Goal: Information Seeking & Learning: Learn about a topic

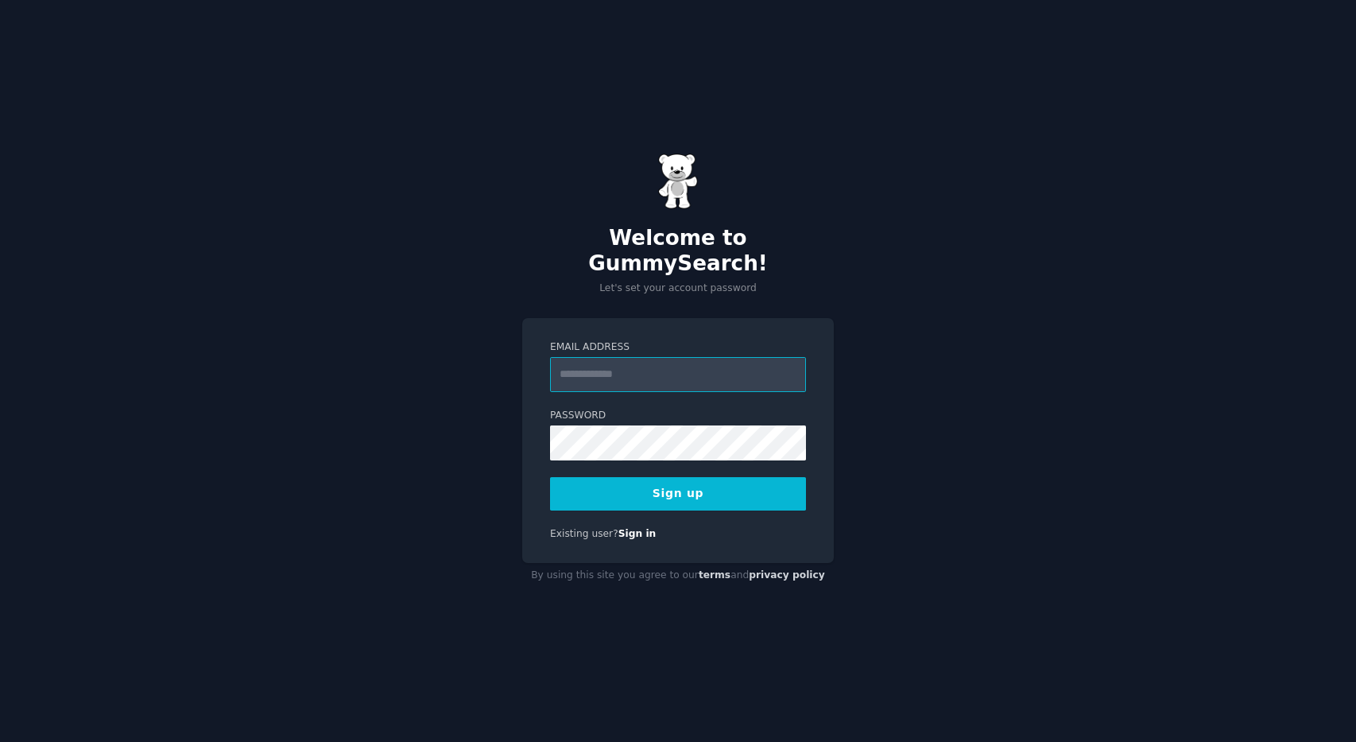
type input "**********"
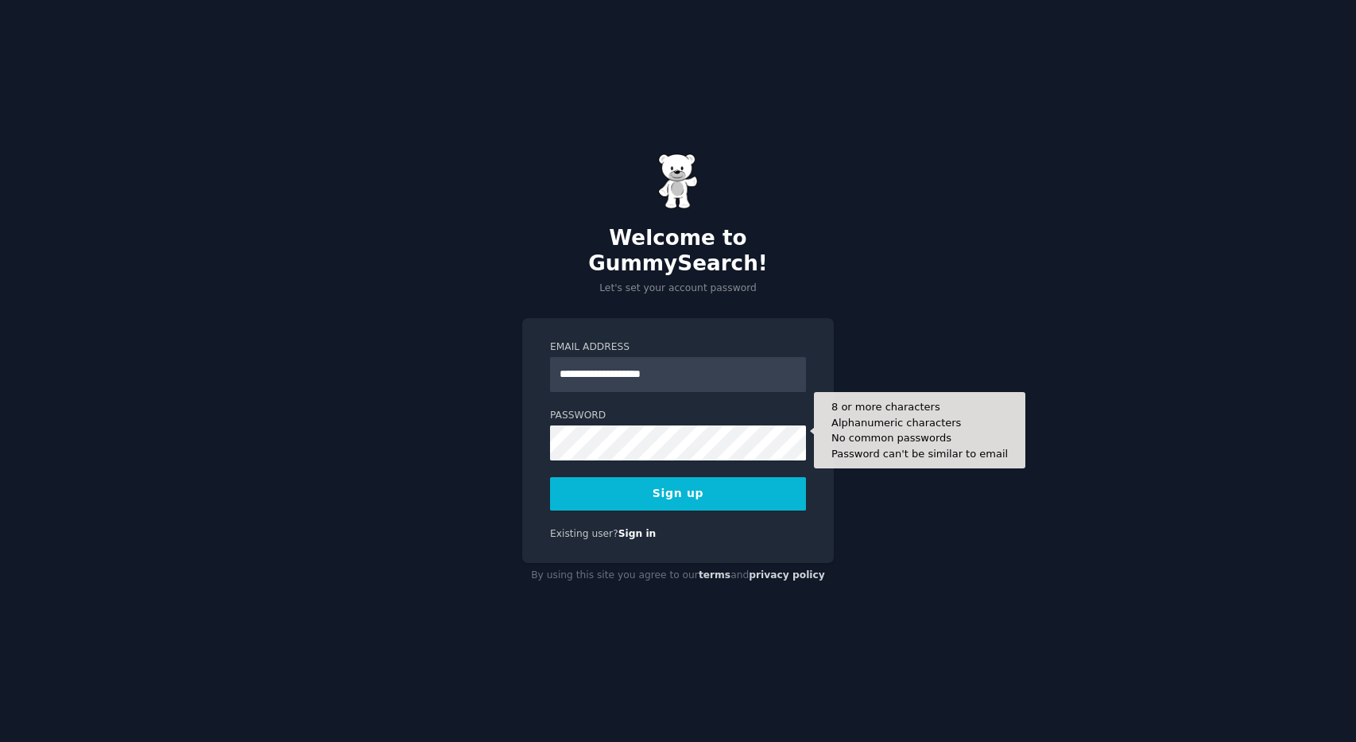
click at [433, 483] on div "**********" at bounding box center [678, 371] width 1356 height 742
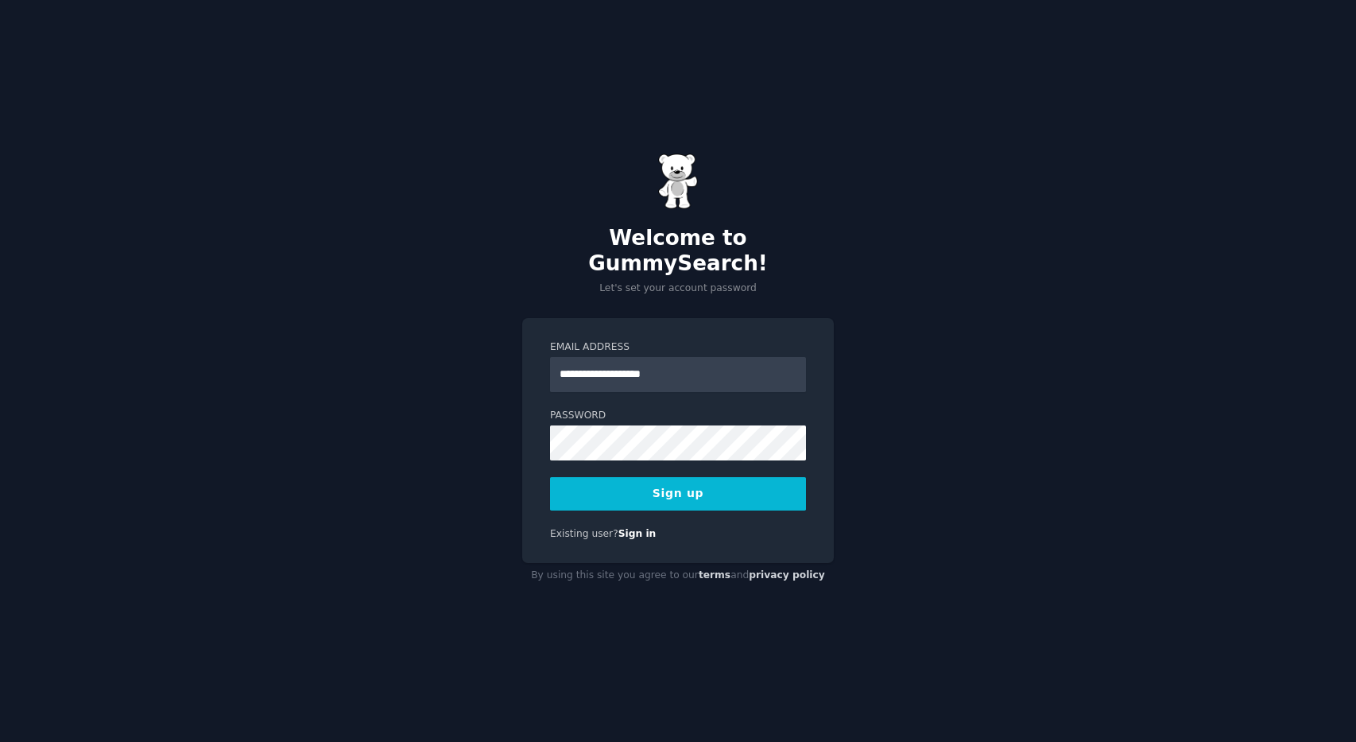
click at [641, 485] on button "Sign up" at bounding box center [678, 493] width 256 height 33
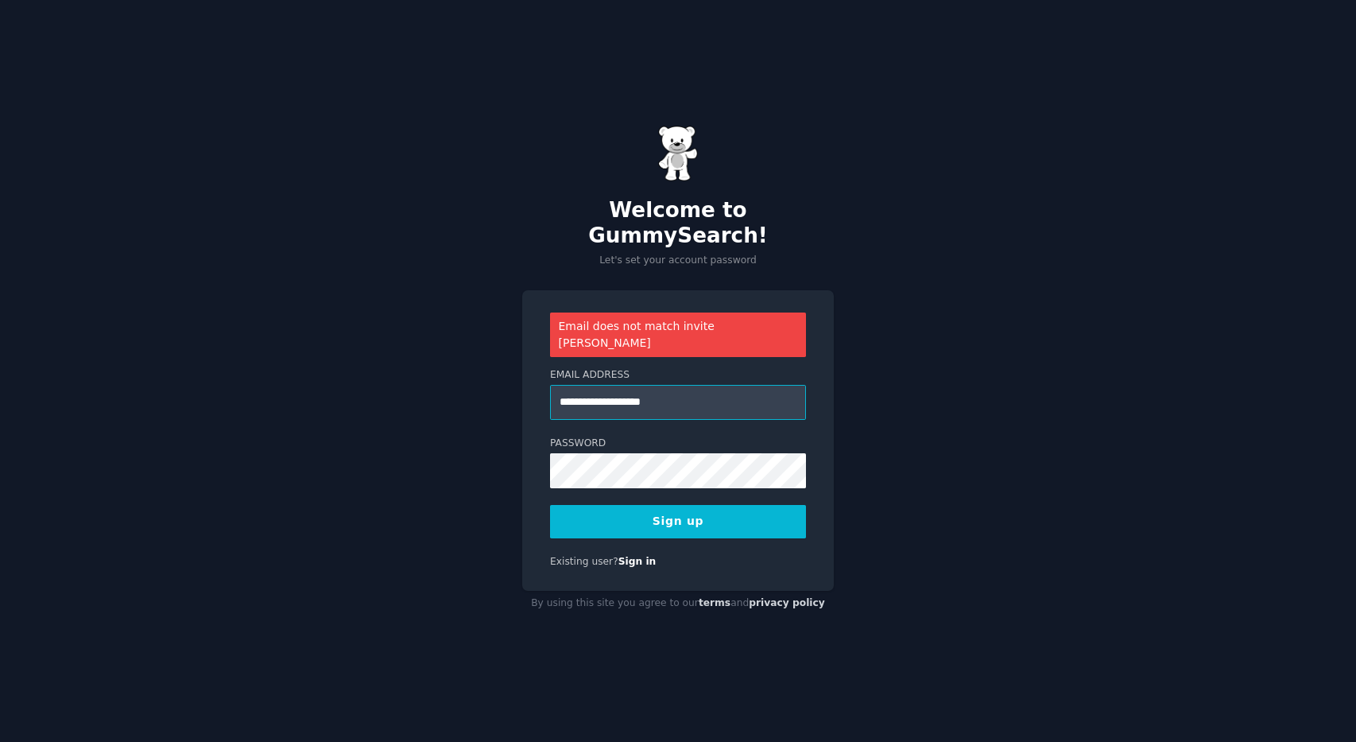
click at [686, 385] on input "**********" at bounding box center [678, 402] width 256 height 35
type input "**********"
click at [743, 505] on button "Sign up" at bounding box center [678, 521] width 256 height 33
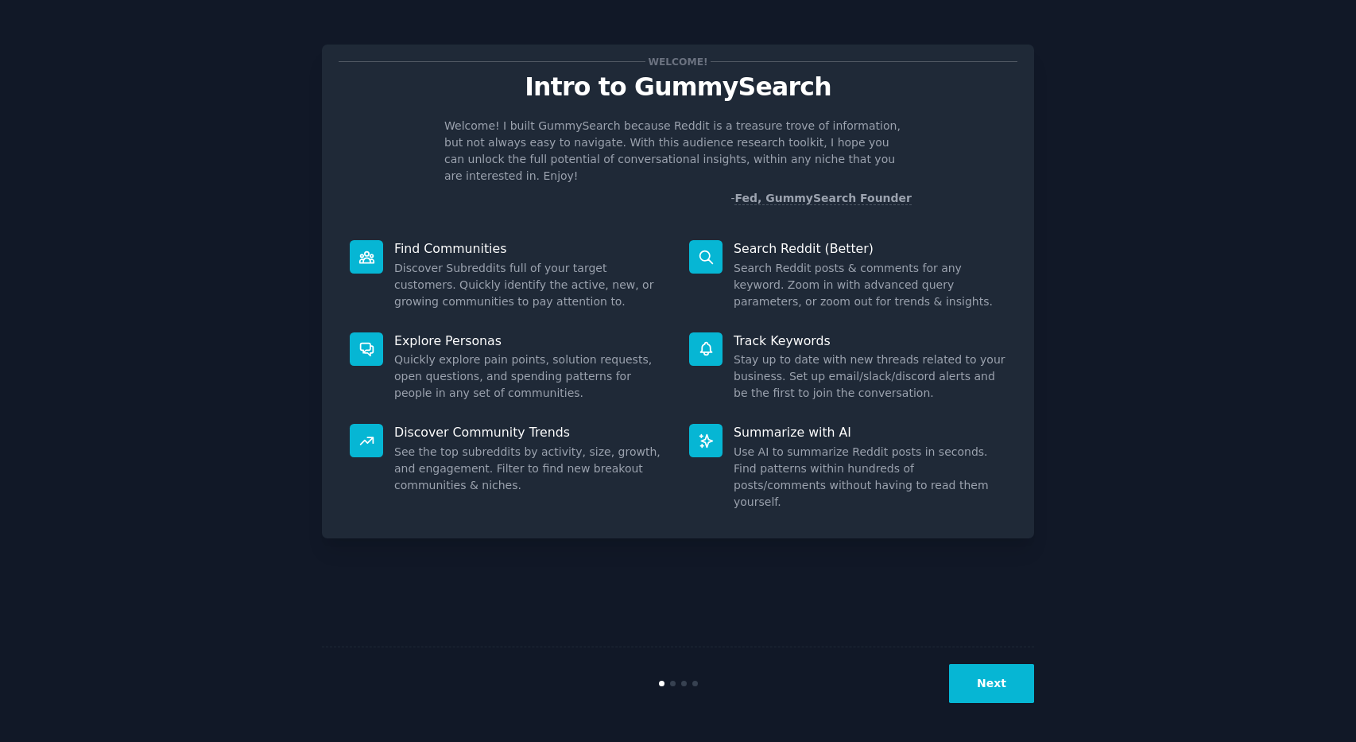
click at [986, 678] on button "Next" at bounding box center [991, 683] width 85 height 39
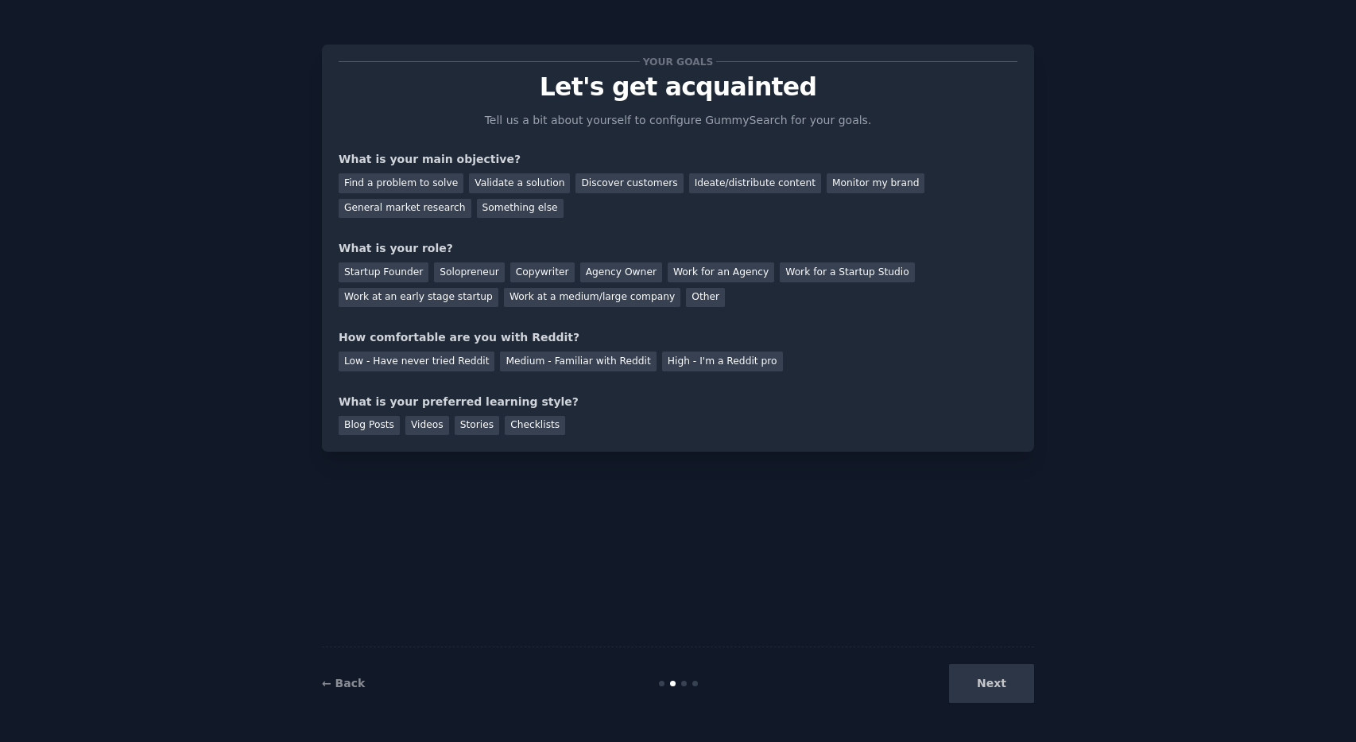
click at [986, 678] on div "Next" at bounding box center [916, 683] width 238 height 39
click at [419, 184] on div "Find a problem to solve" at bounding box center [401, 183] width 125 height 20
click at [490, 184] on div "Validate a solution" at bounding box center [519, 183] width 101 height 20
click at [429, 182] on div "Find a problem to solve" at bounding box center [401, 183] width 125 height 20
click at [404, 271] on div "Startup Founder" at bounding box center [384, 272] width 90 height 20
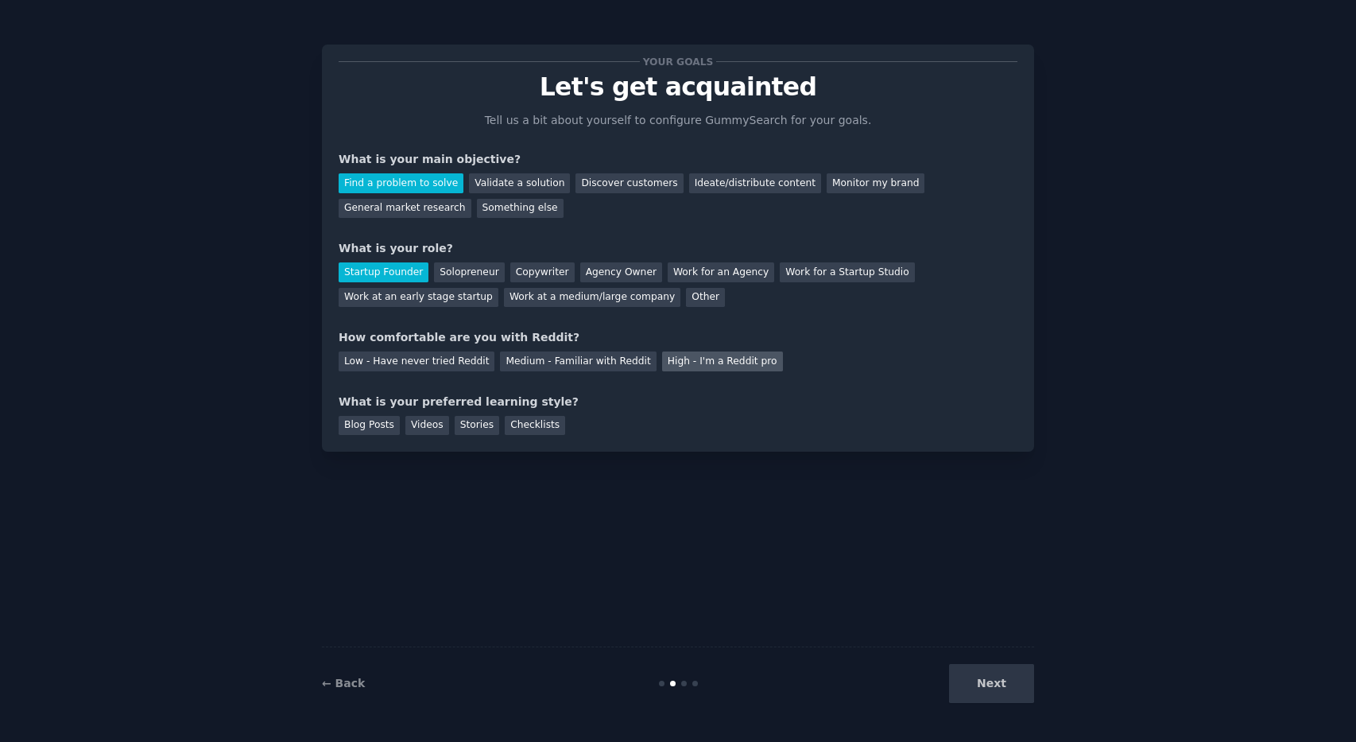
click at [679, 360] on div "High - I'm a Reddit pro" at bounding box center [722, 361] width 121 height 20
click at [598, 367] on div "Medium - Familiar with Reddit" at bounding box center [578, 361] width 156 height 20
click at [363, 425] on div "Blog Posts" at bounding box center [369, 426] width 61 height 20
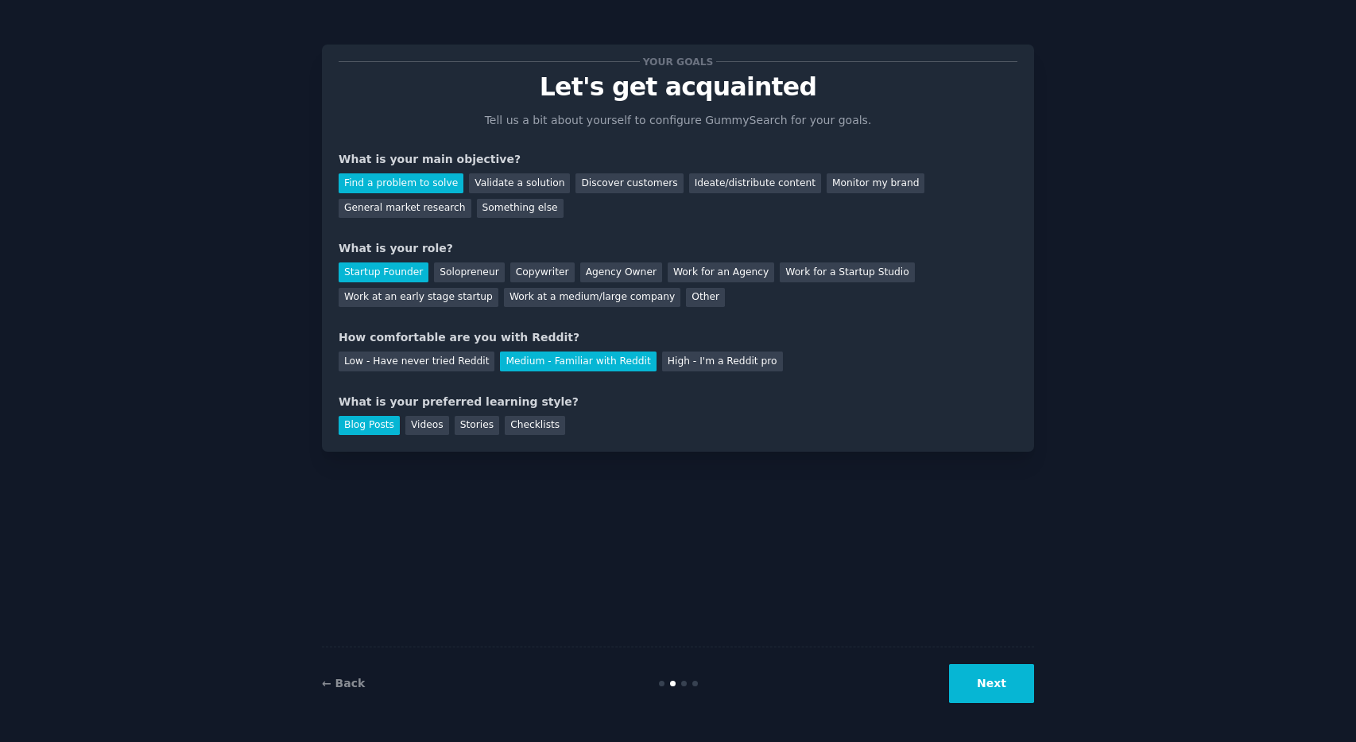
click at [1015, 689] on button "Next" at bounding box center [991, 683] width 85 height 39
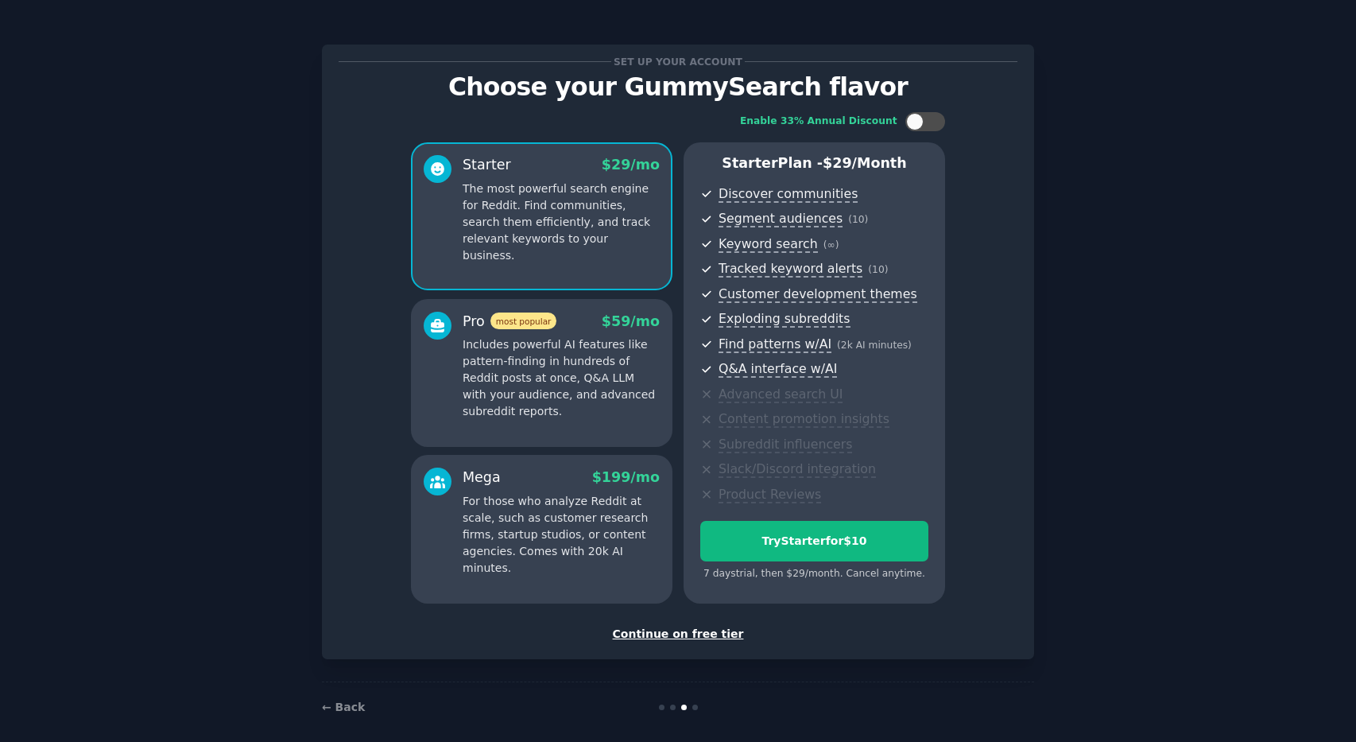
click at [699, 623] on div "Set up your account Choose your GummySearch flavor Enable 33% Annual Discount S…" at bounding box center [678, 351] width 679 height 581
click at [697, 631] on div "Continue on free tier" at bounding box center [678, 634] width 679 height 17
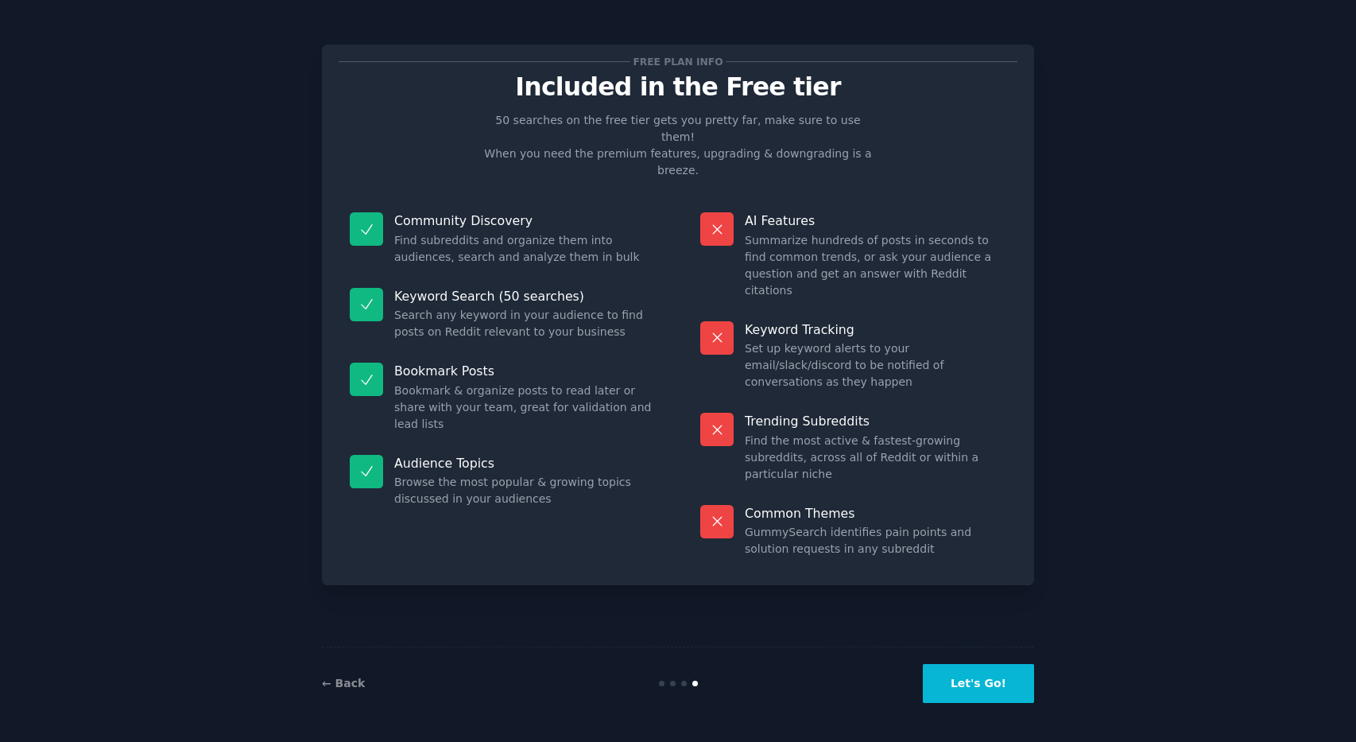
click at [968, 688] on button "Let's Go!" at bounding box center [978, 683] width 111 height 39
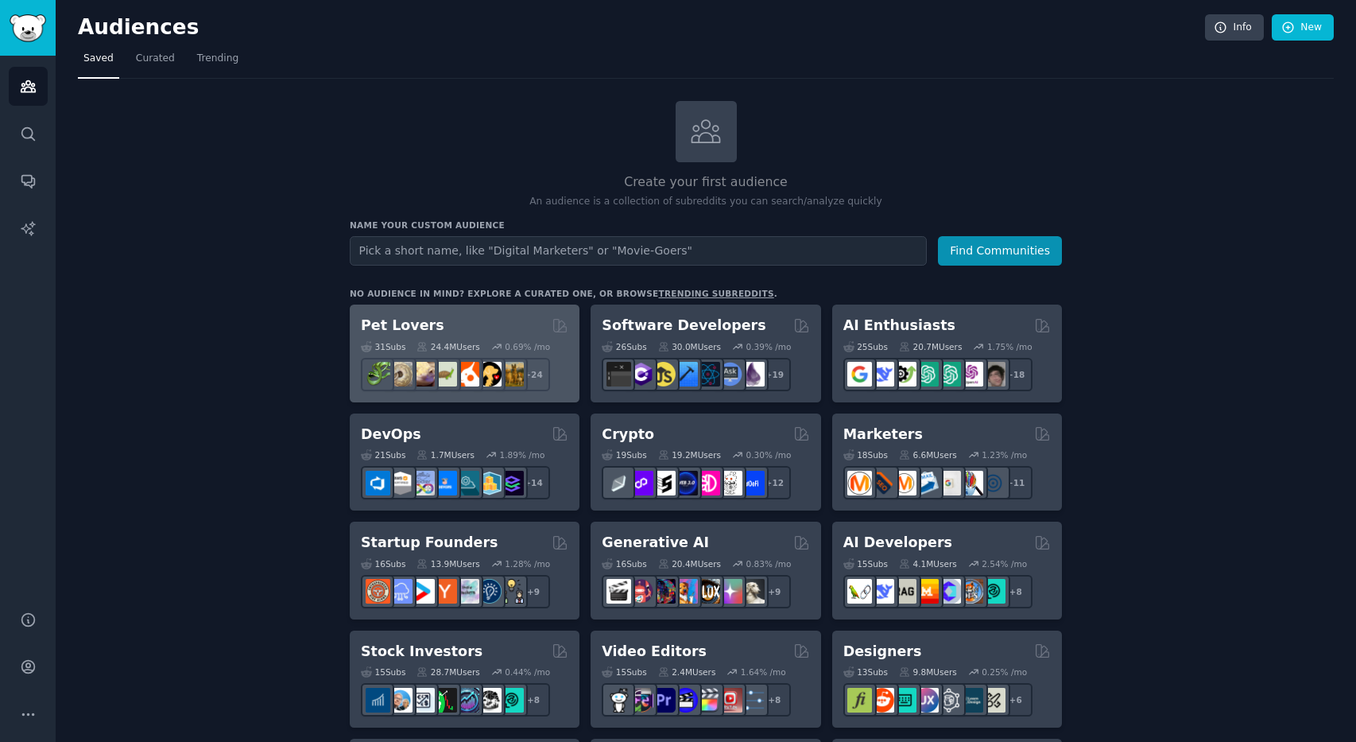
click at [466, 322] on div "Pet Lovers" at bounding box center [465, 326] width 208 height 20
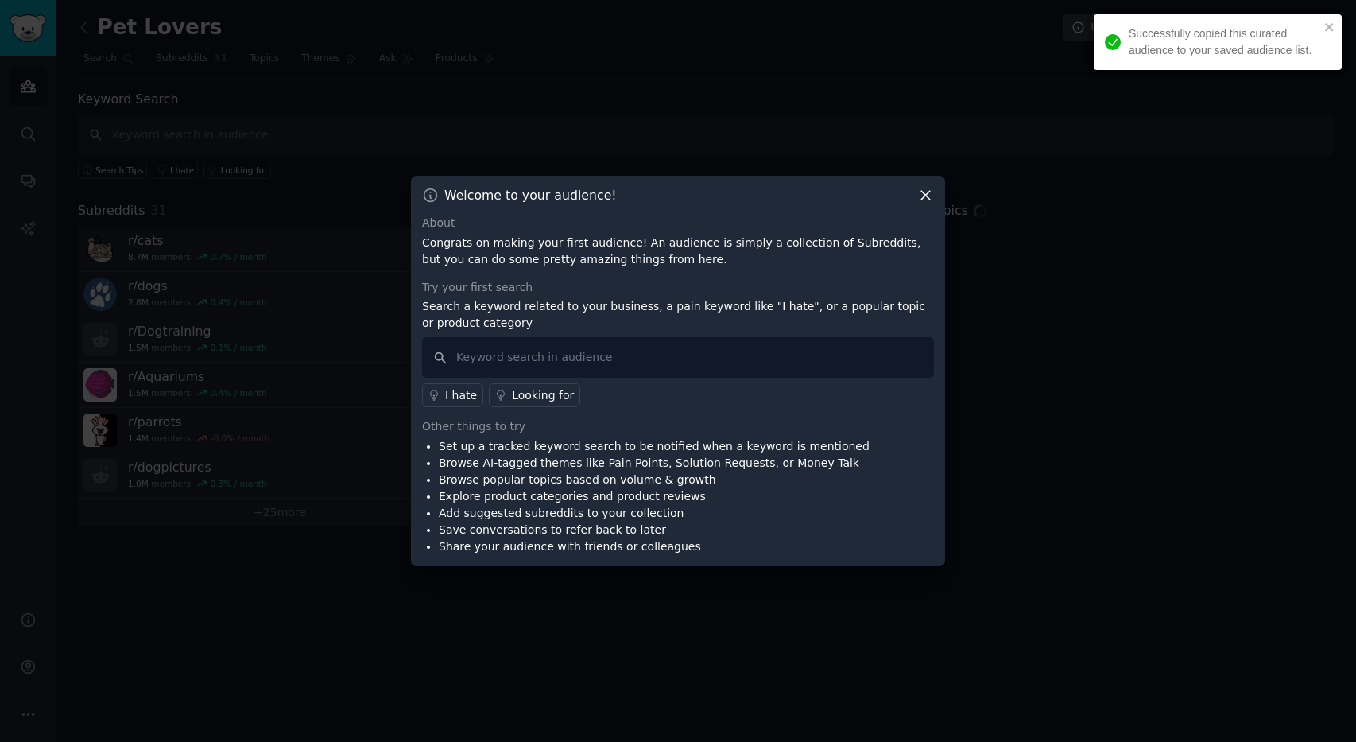
click at [929, 197] on icon at bounding box center [926, 196] width 9 height 9
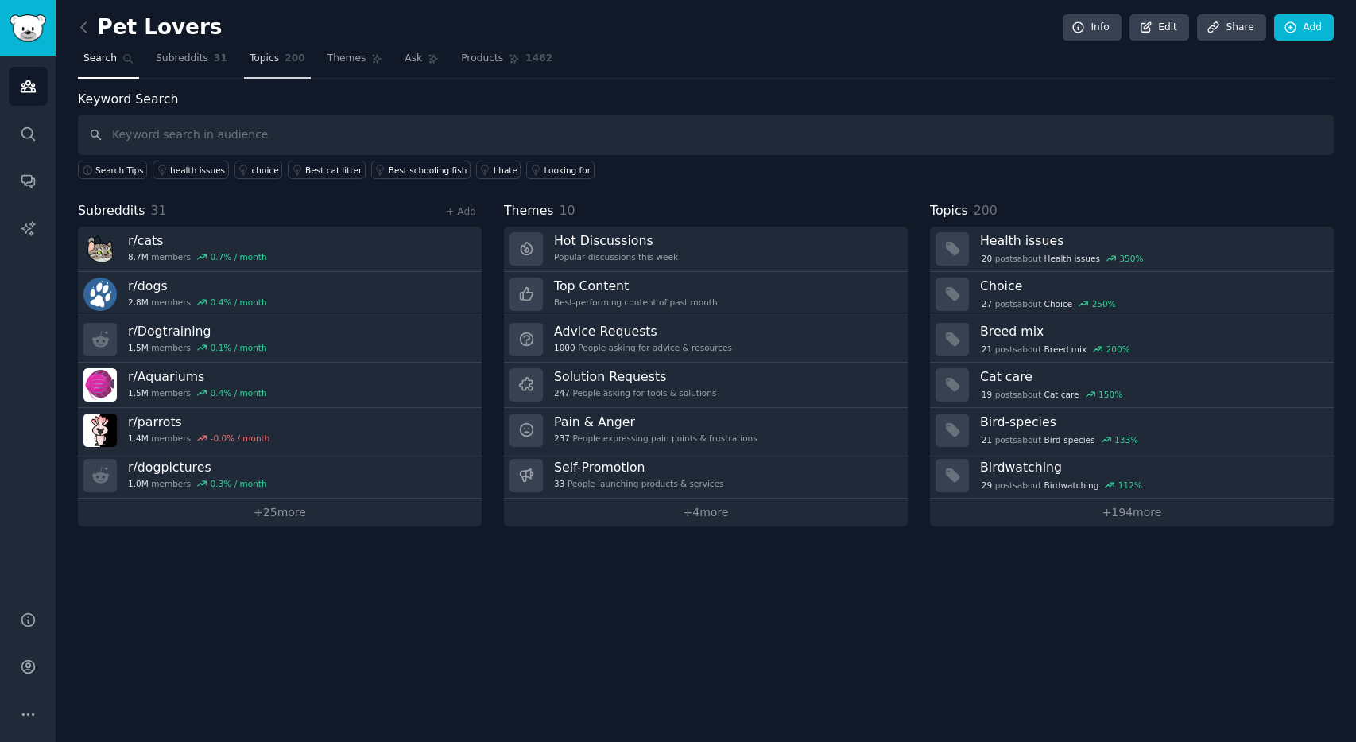
click at [260, 60] on span "Topics" at bounding box center [264, 59] width 29 height 14
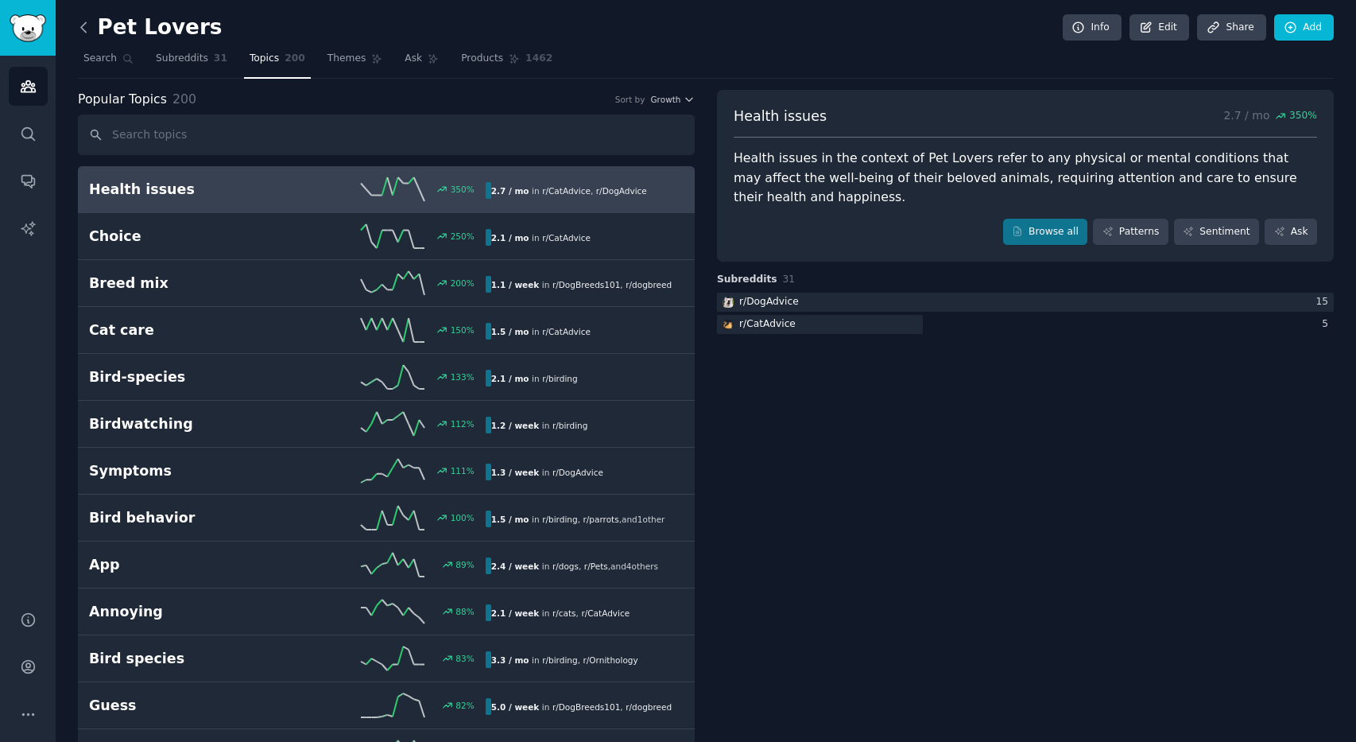
click at [85, 25] on icon at bounding box center [84, 27] width 17 height 17
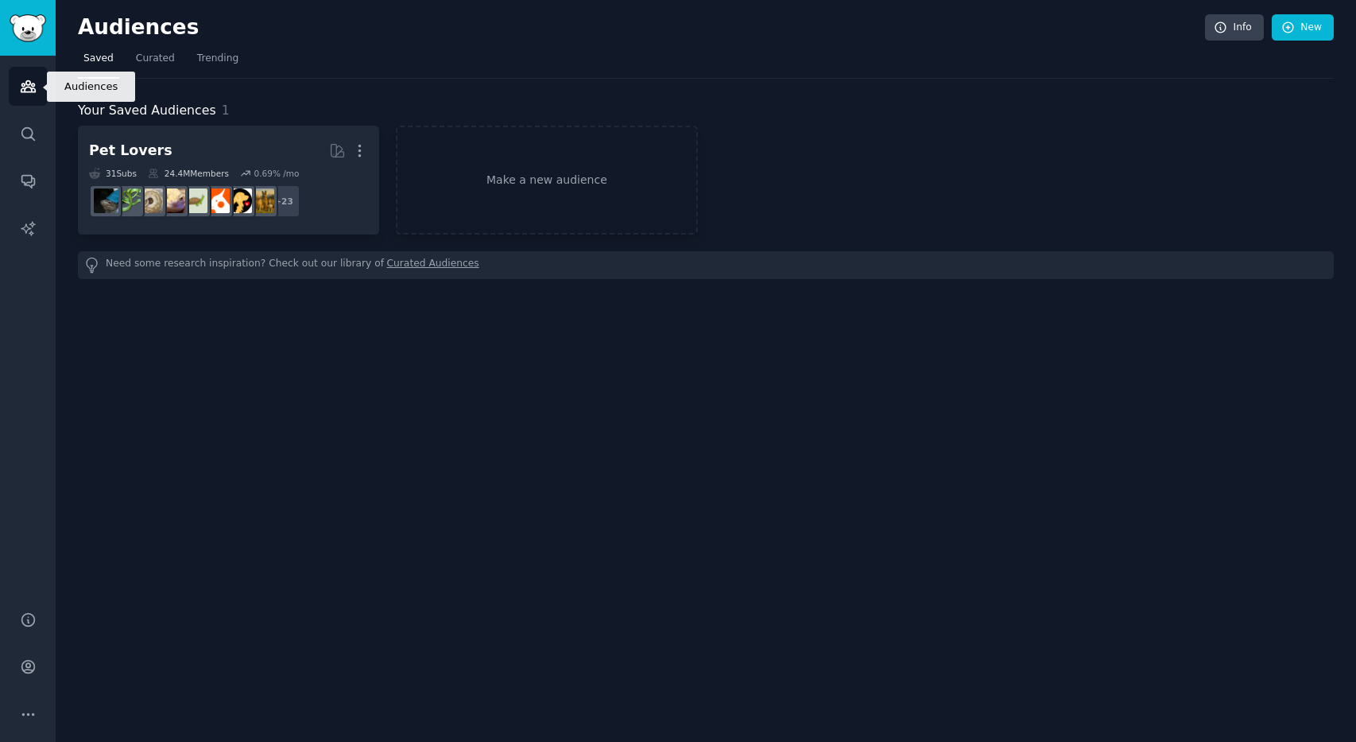
click at [35, 92] on icon "Sidebar" at bounding box center [28, 86] width 17 height 17
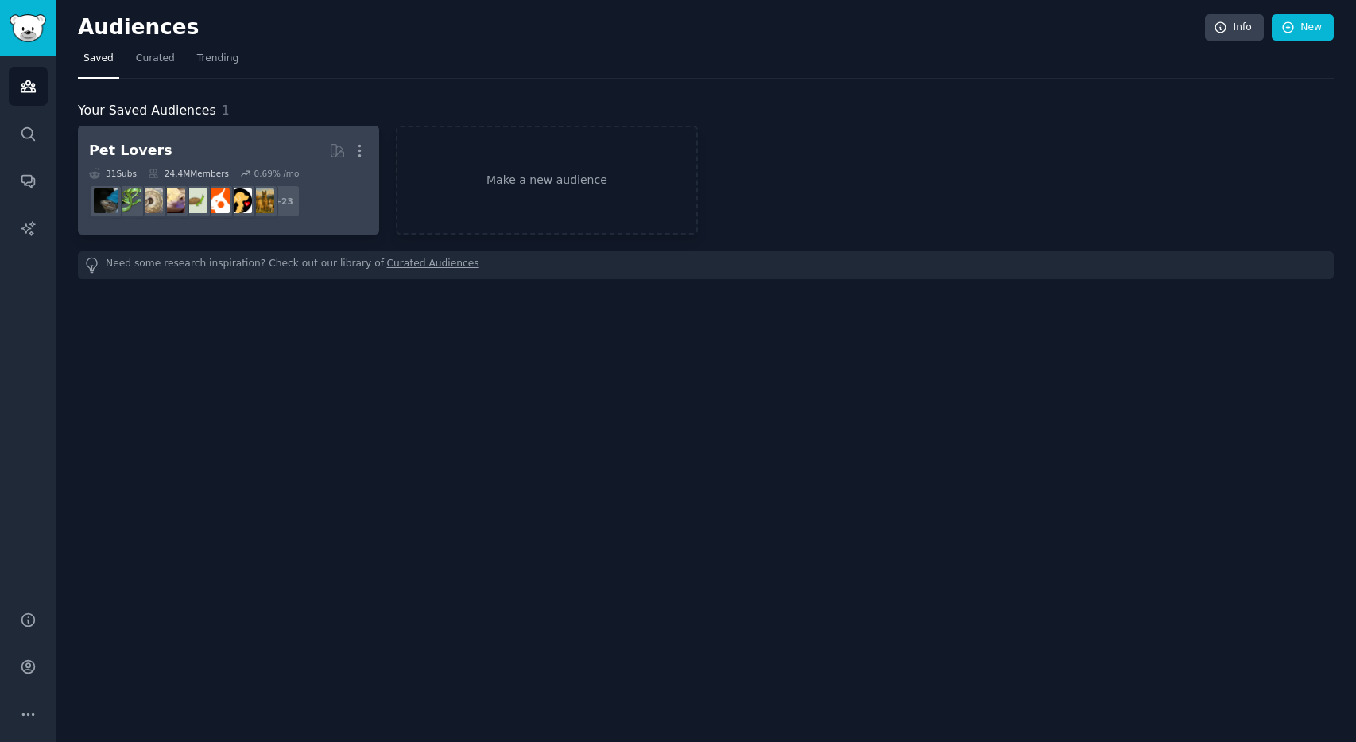
click at [216, 138] on h2 "Pet Lovers More" at bounding box center [228, 151] width 279 height 28
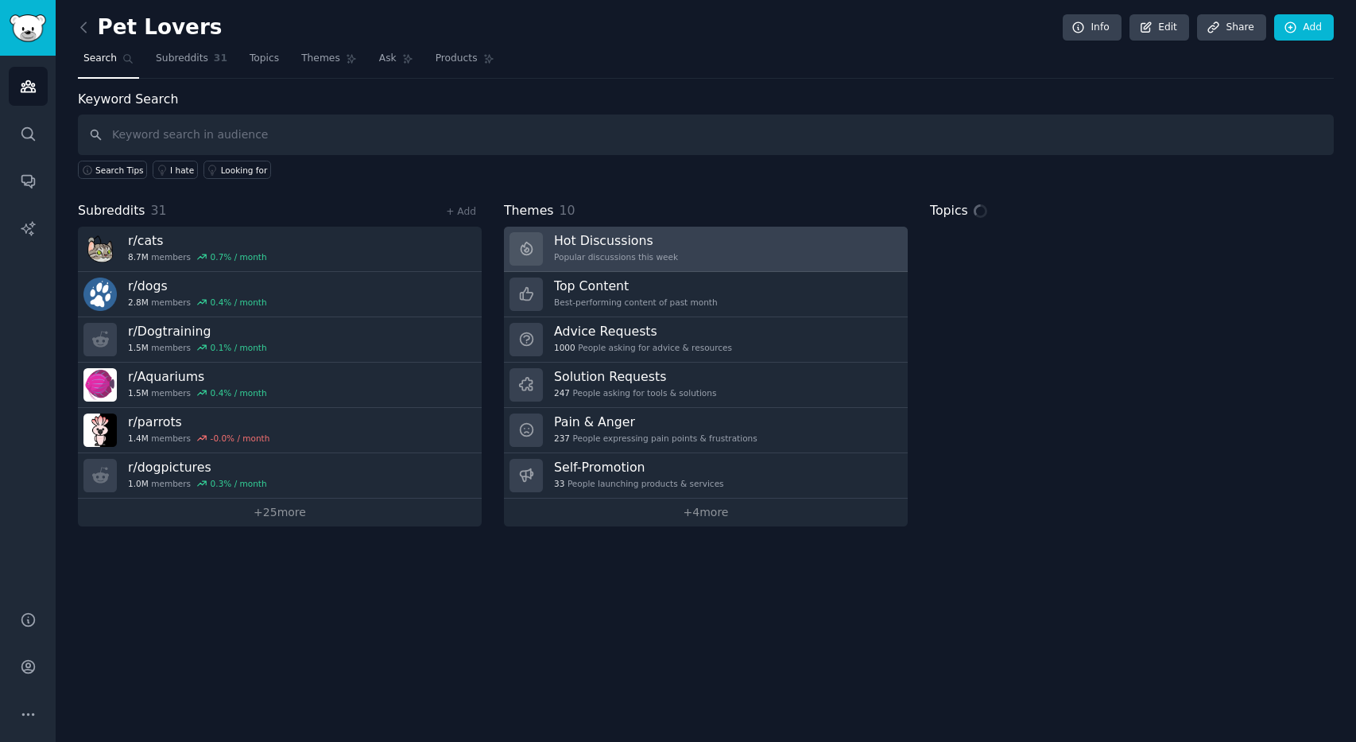
click at [635, 240] on h3 "Hot Discussions" at bounding box center [616, 240] width 124 height 17
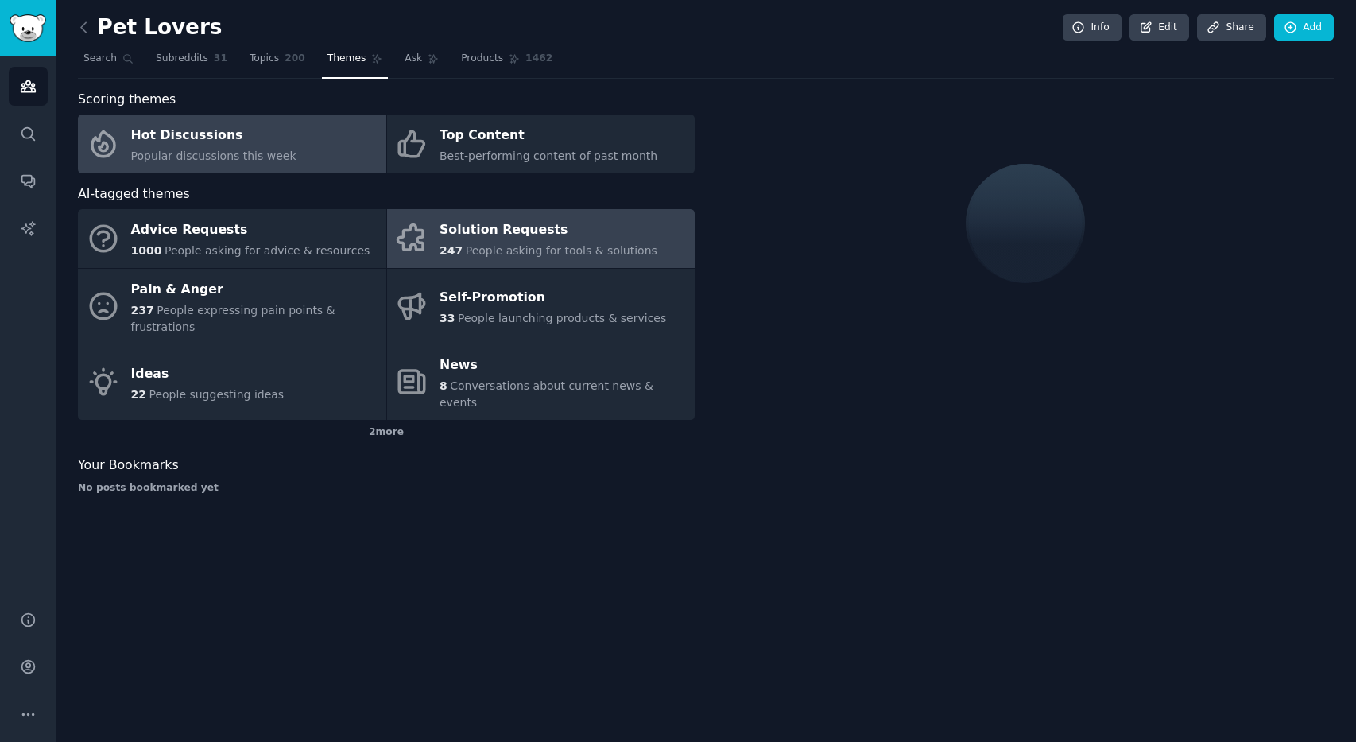
click at [633, 243] on div "247 People asking for tools & solutions" at bounding box center [549, 251] width 218 height 17
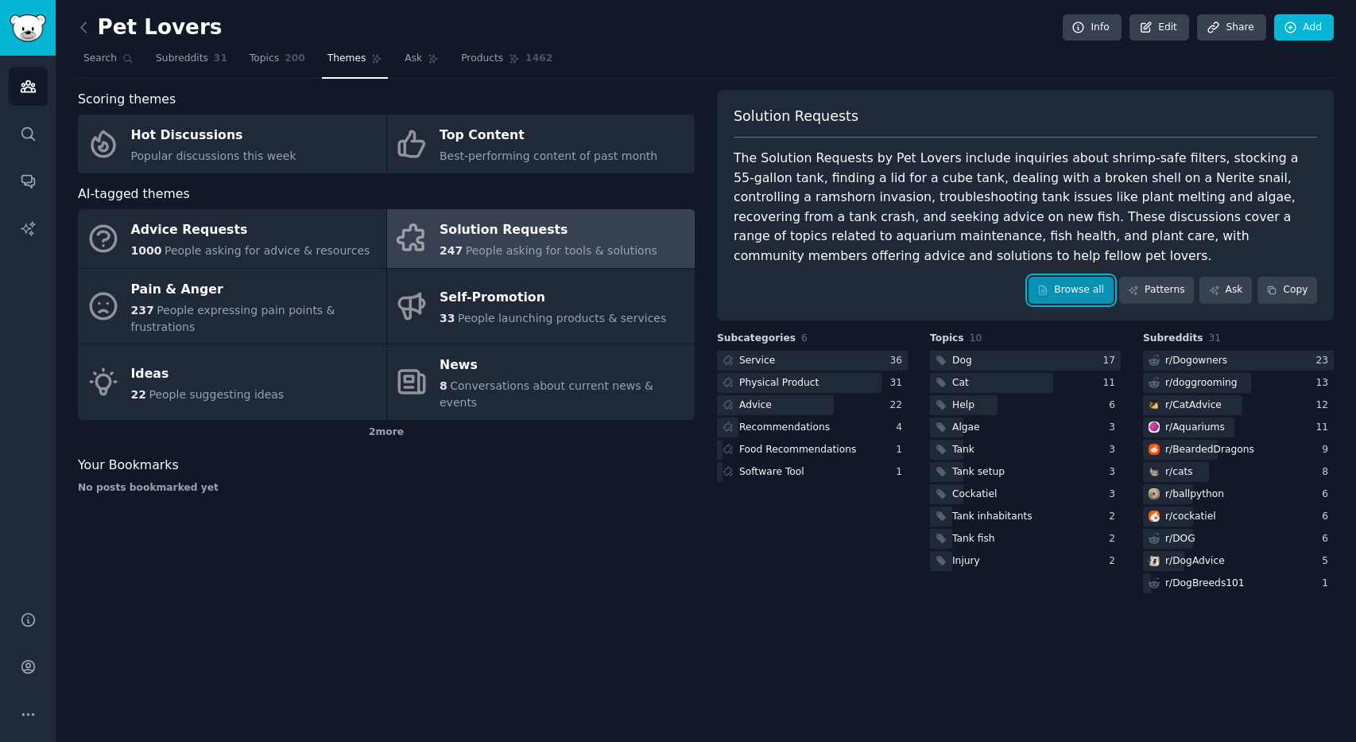
click at [1085, 284] on link "Browse all" at bounding box center [1071, 290] width 85 height 27
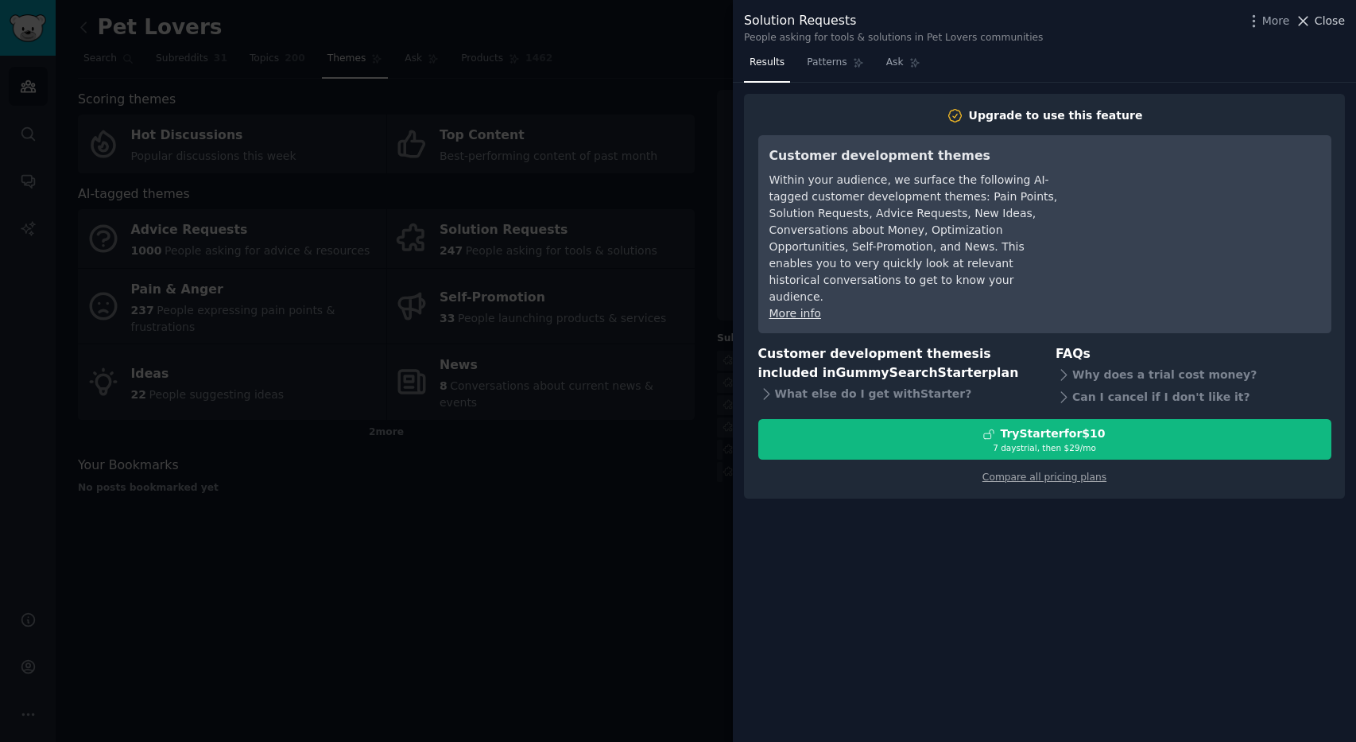
click at [1326, 25] on span "Close" at bounding box center [1330, 21] width 30 height 17
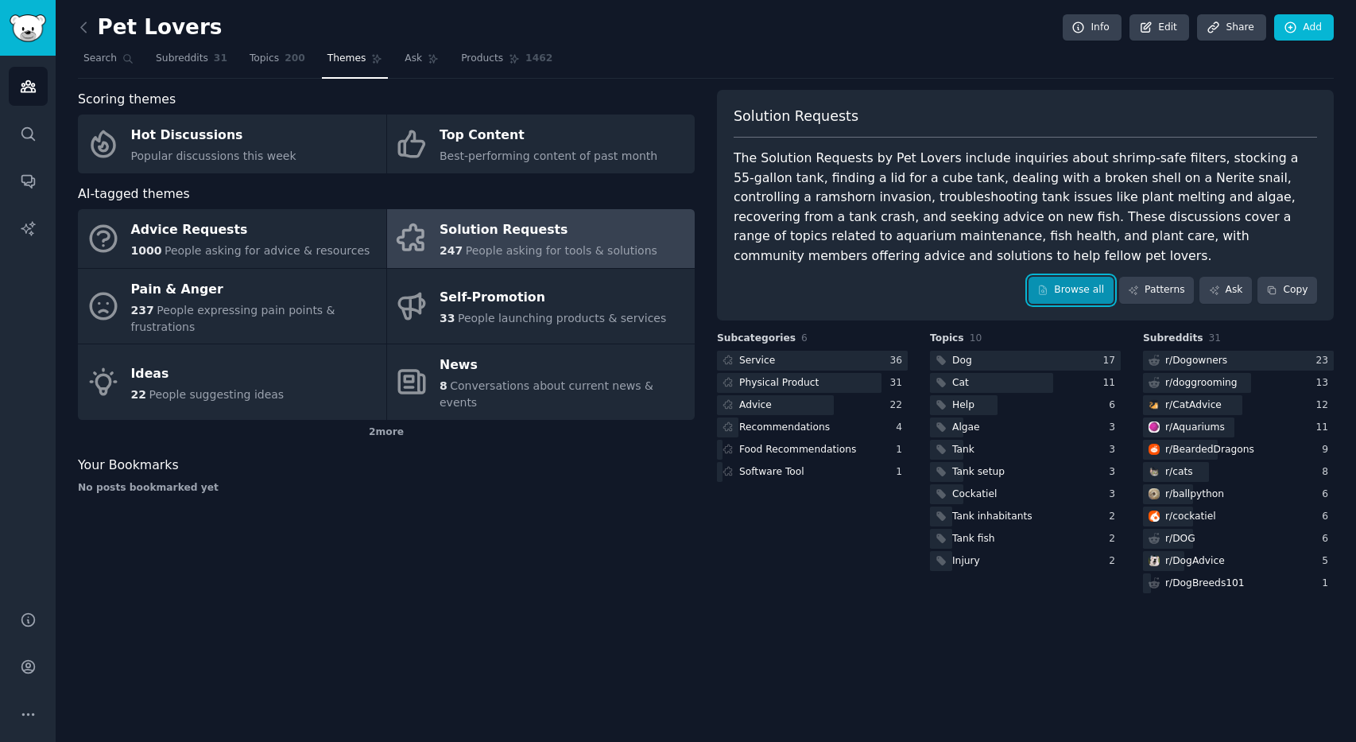
click at [1071, 289] on link "Browse all" at bounding box center [1071, 290] width 85 height 27
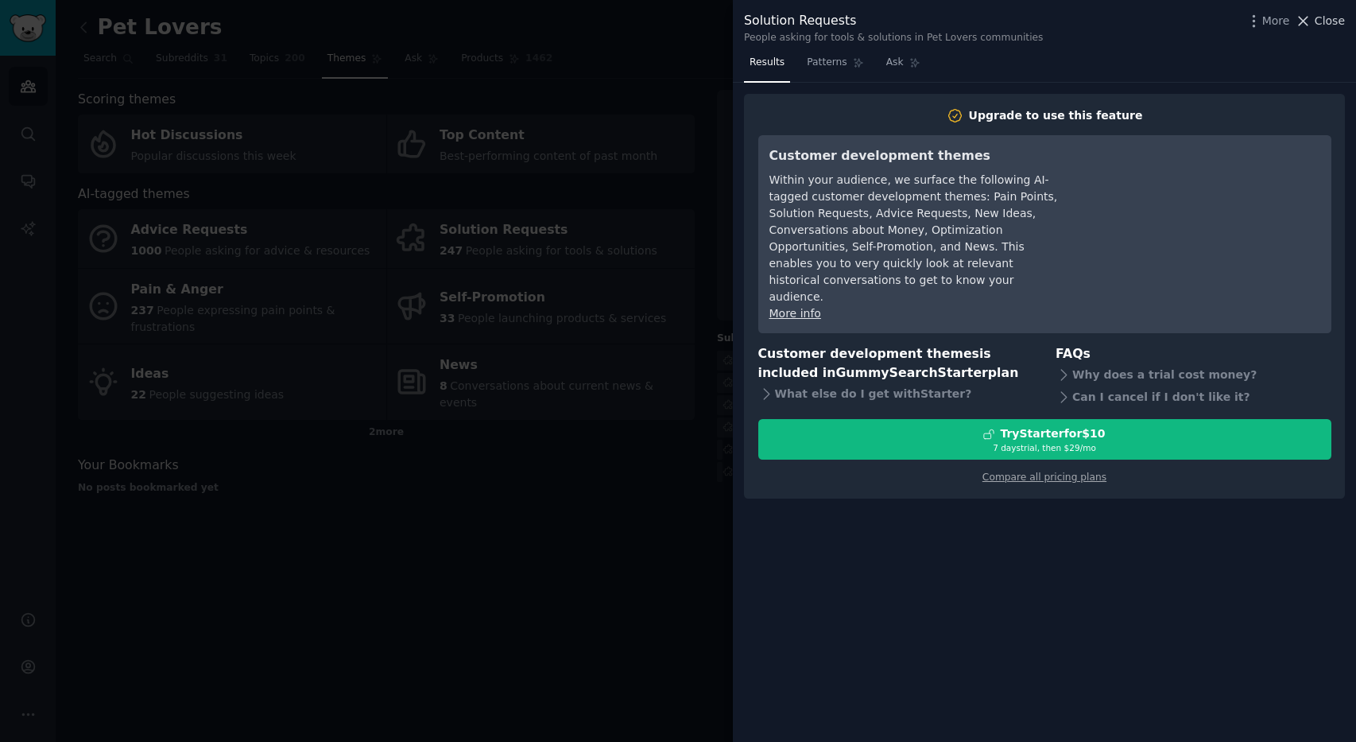
click at [1329, 18] on span "Close" at bounding box center [1330, 21] width 30 height 17
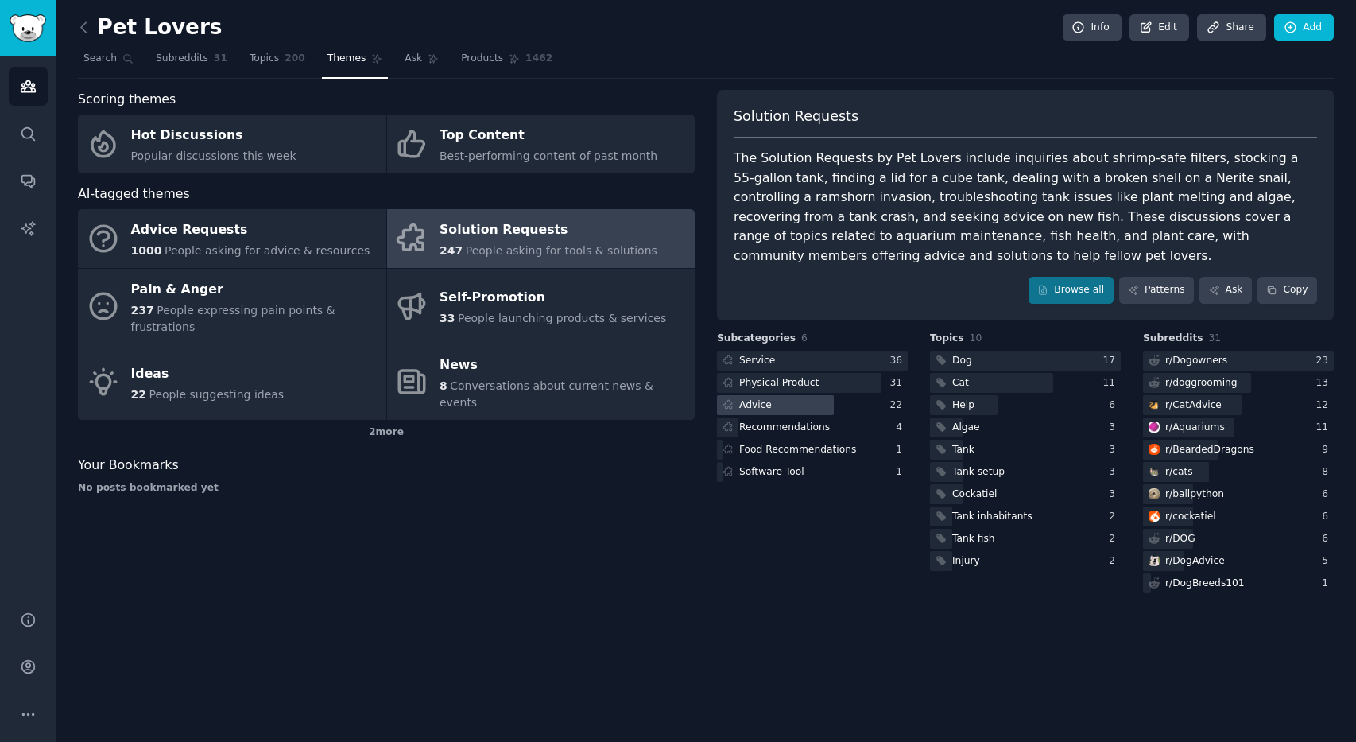
click at [778, 410] on div at bounding box center [775, 405] width 117 height 20
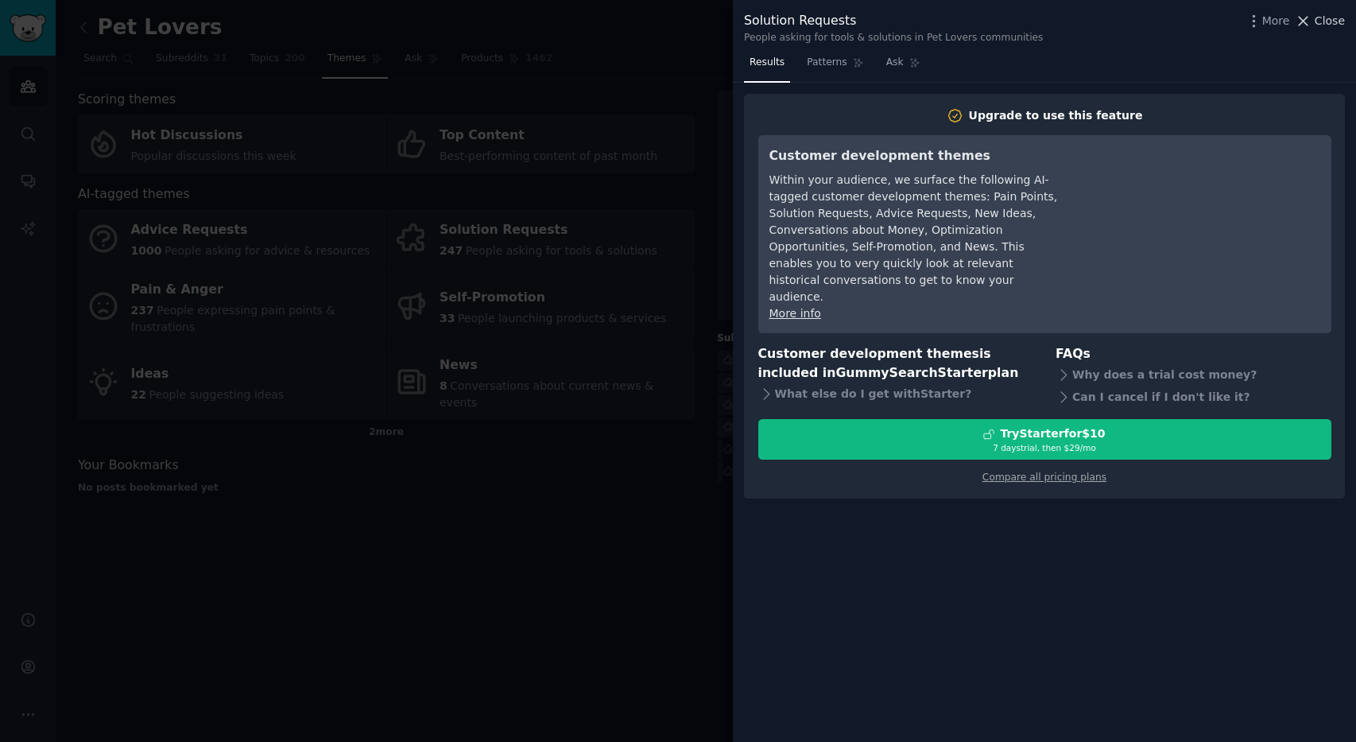
click at [1339, 19] on span "Close" at bounding box center [1330, 21] width 30 height 17
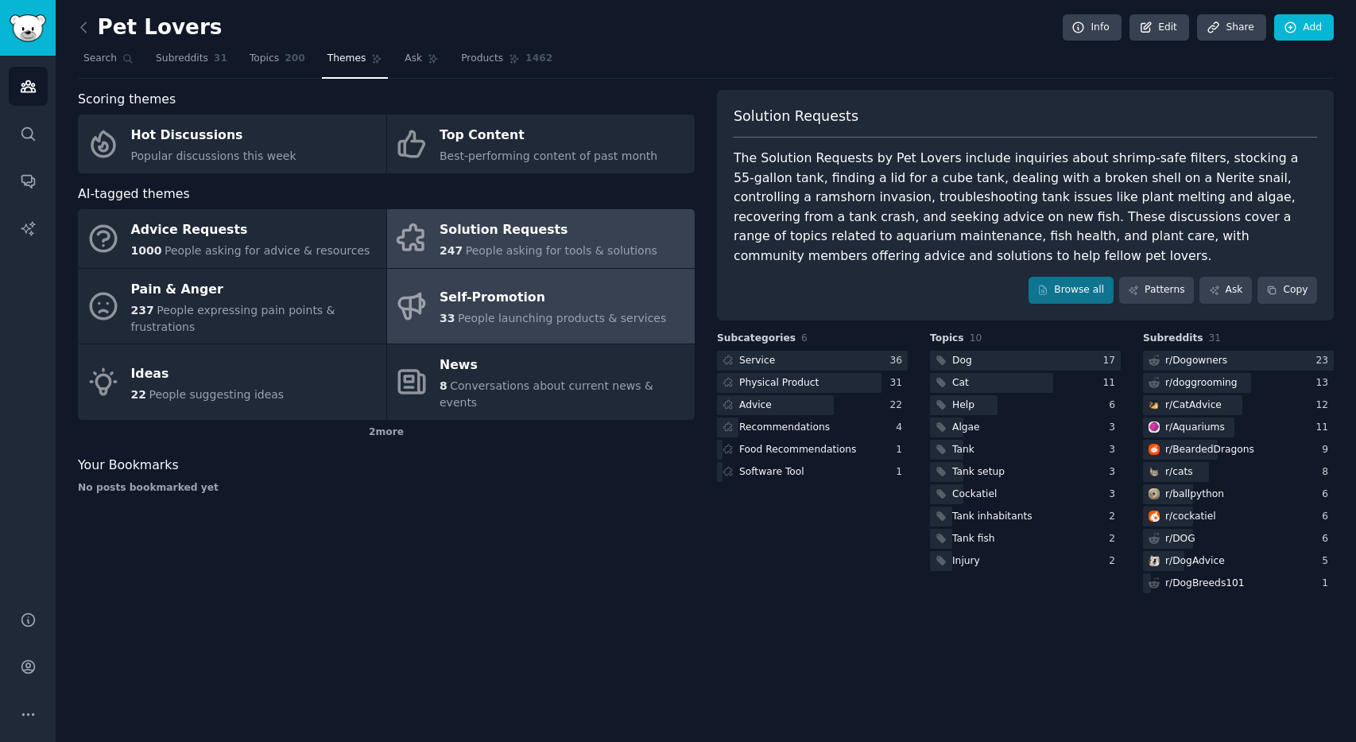
click at [508, 328] on link "Self-Promotion 33 People launching products & services" at bounding box center [541, 307] width 309 height 76
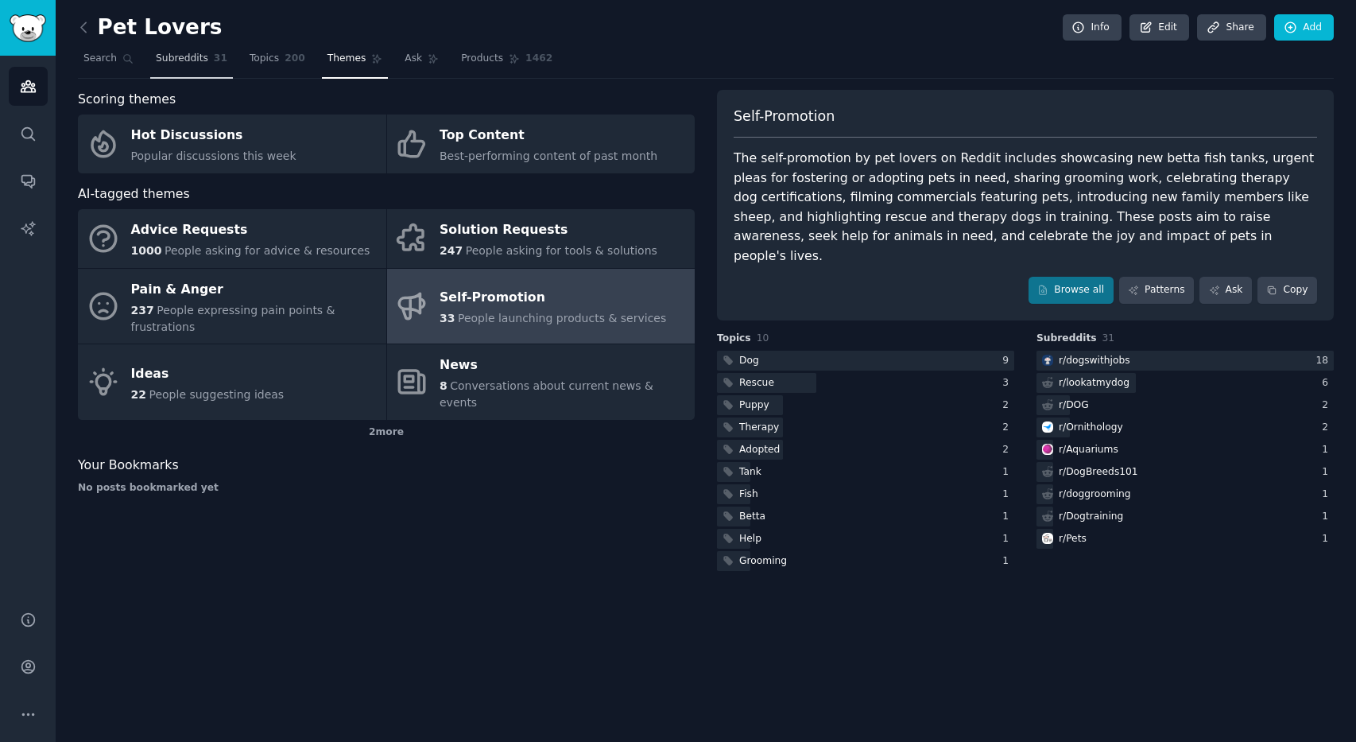
click at [170, 53] on span "Subreddits" at bounding box center [182, 59] width 52 height 14
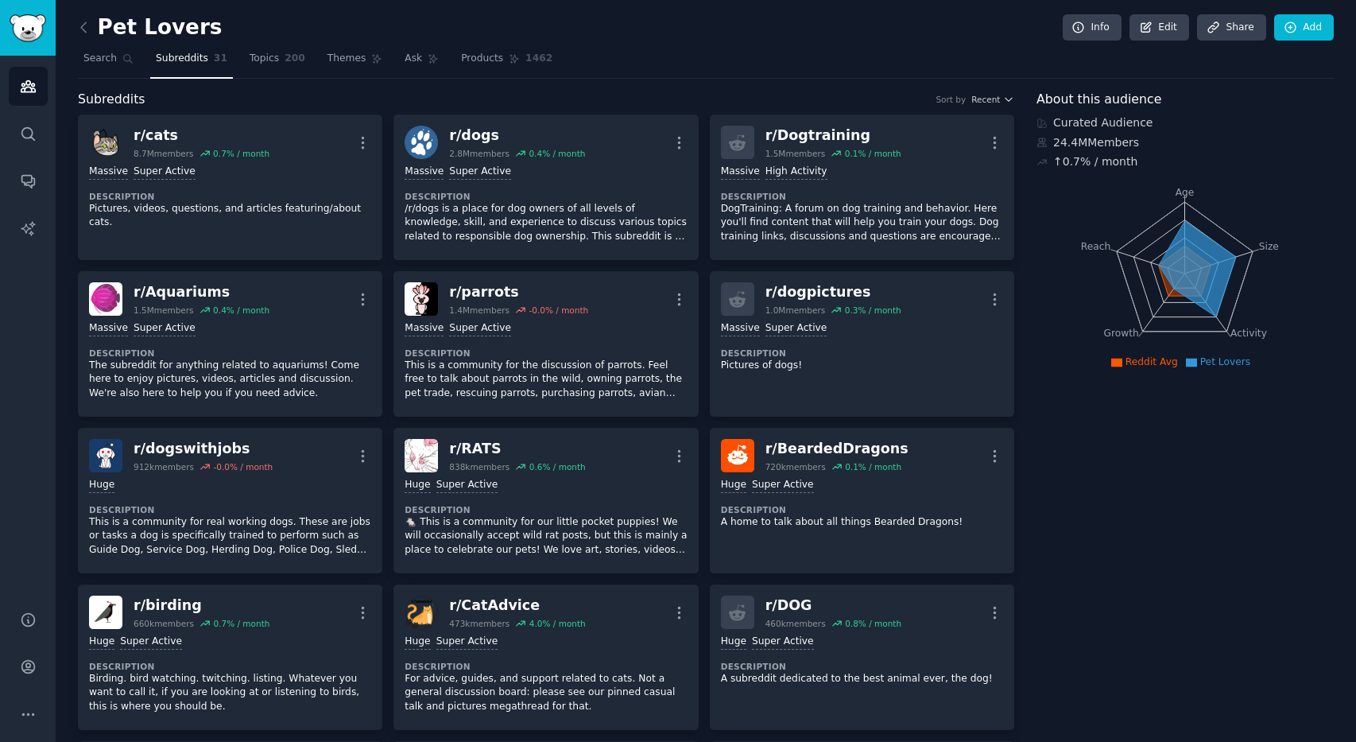
click at [81, 27] on icon at bounding box center [83, 27] width 5 height 10
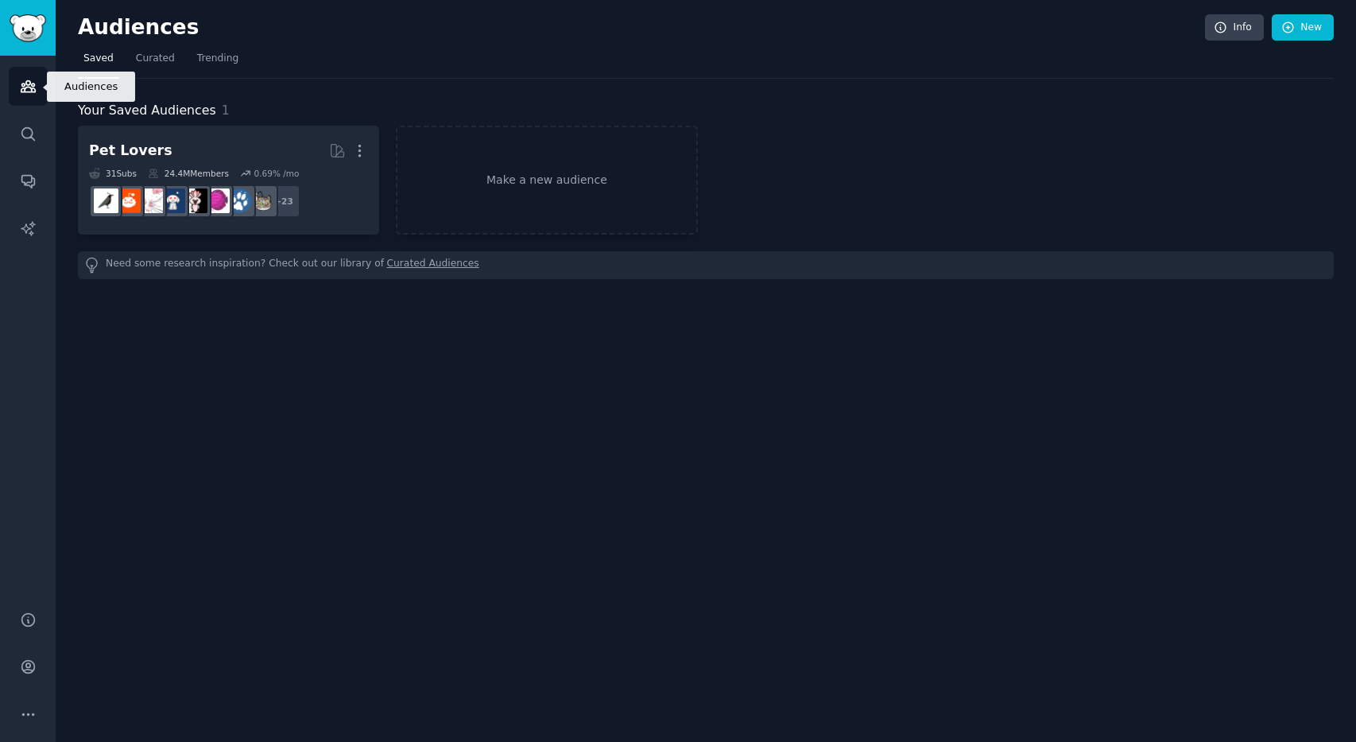
click at [24, 87] on icon "Sidebar" at bounding box center [28, 86] width 17 height 17
click at [82, 89] on div "Your Saved Audiences 1 Pet Lovers More 31 Sub s 24.4M Members 0.69 % /mo + 23 M…" at bounding box center [706, 179] width 1256 height 200
click at [217, 54] on span "Trending" at bounding box center [217, 59] width 41 height 14
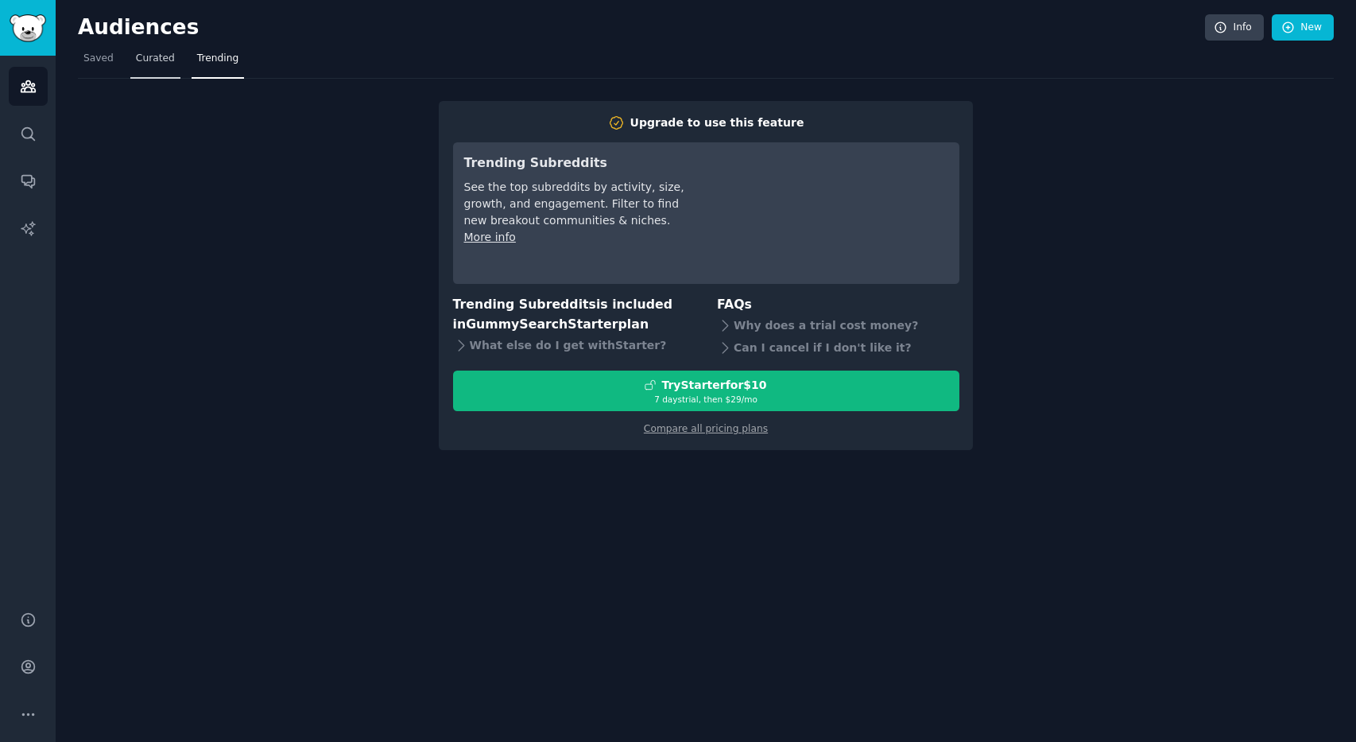
click at [168, 60] on span "Curated" at bounding box center [155, 59] width 39 height 14
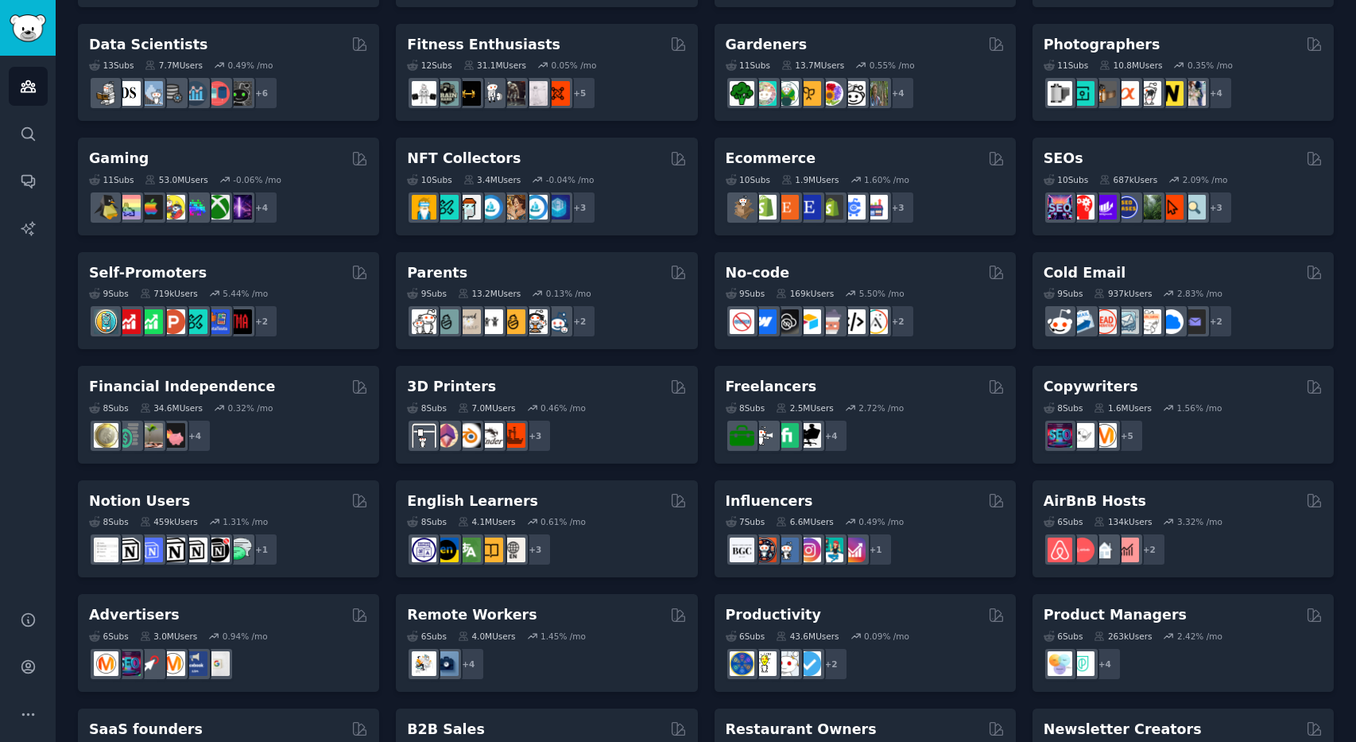
scroll to position [434, 0]
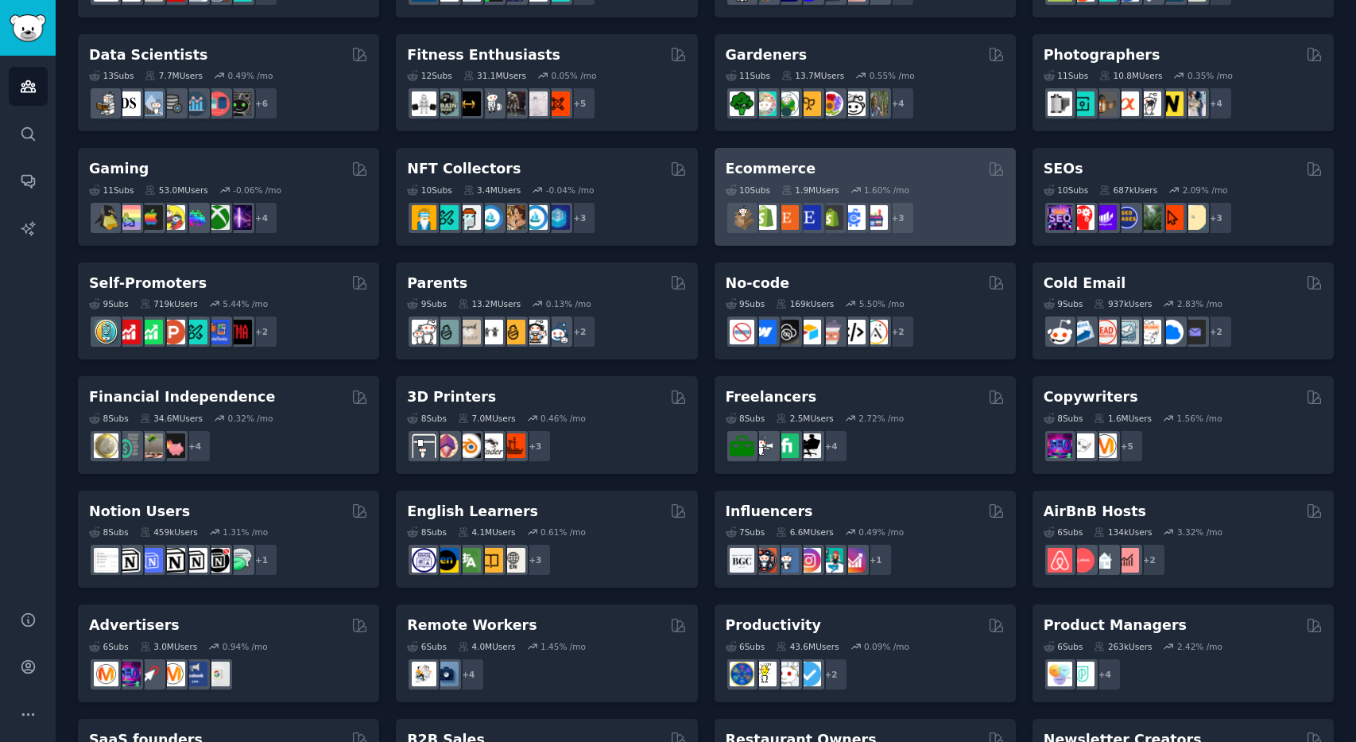
click at [862, 167] on div "Ecommerce" at bounding box center [865, 169] width 279 height 20
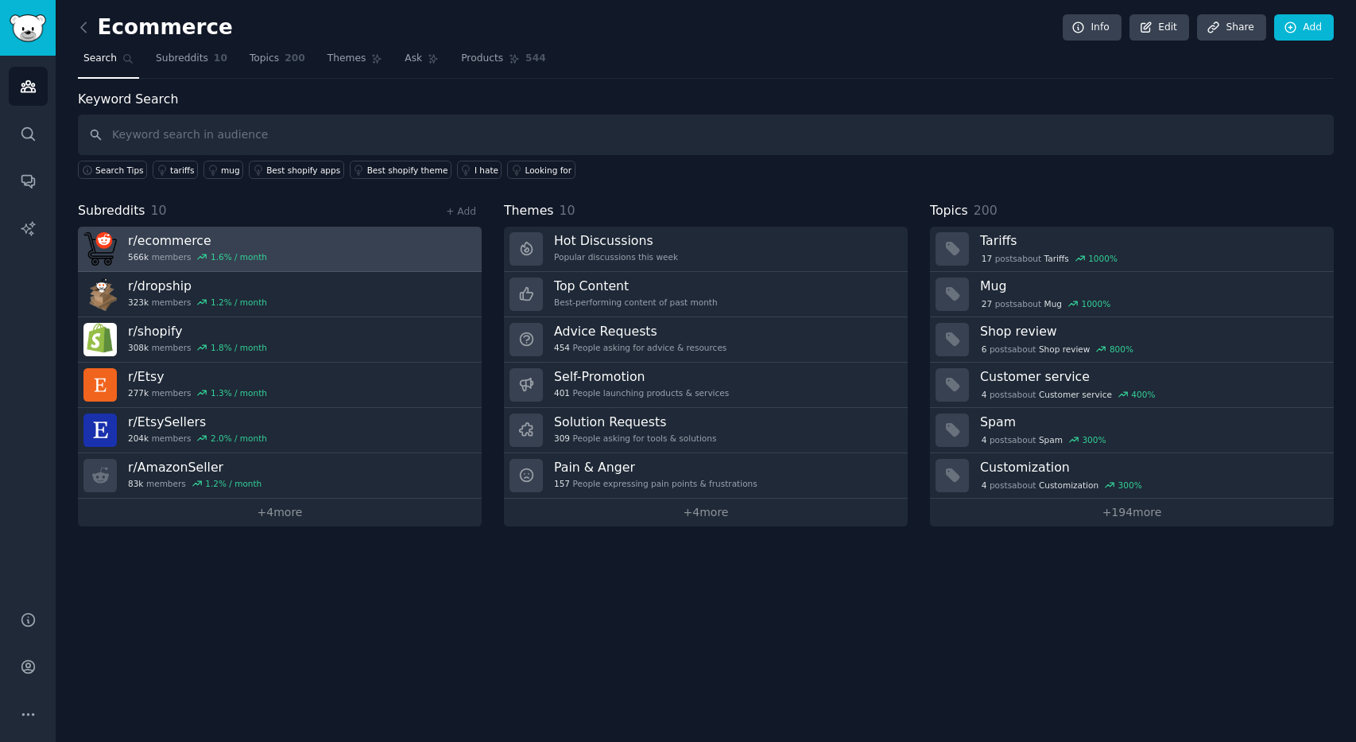
click at [332, 243] on link "r/ ecommerce 566k members 1.6 % / month" at bounding box center [280, 249] width 404 height 45
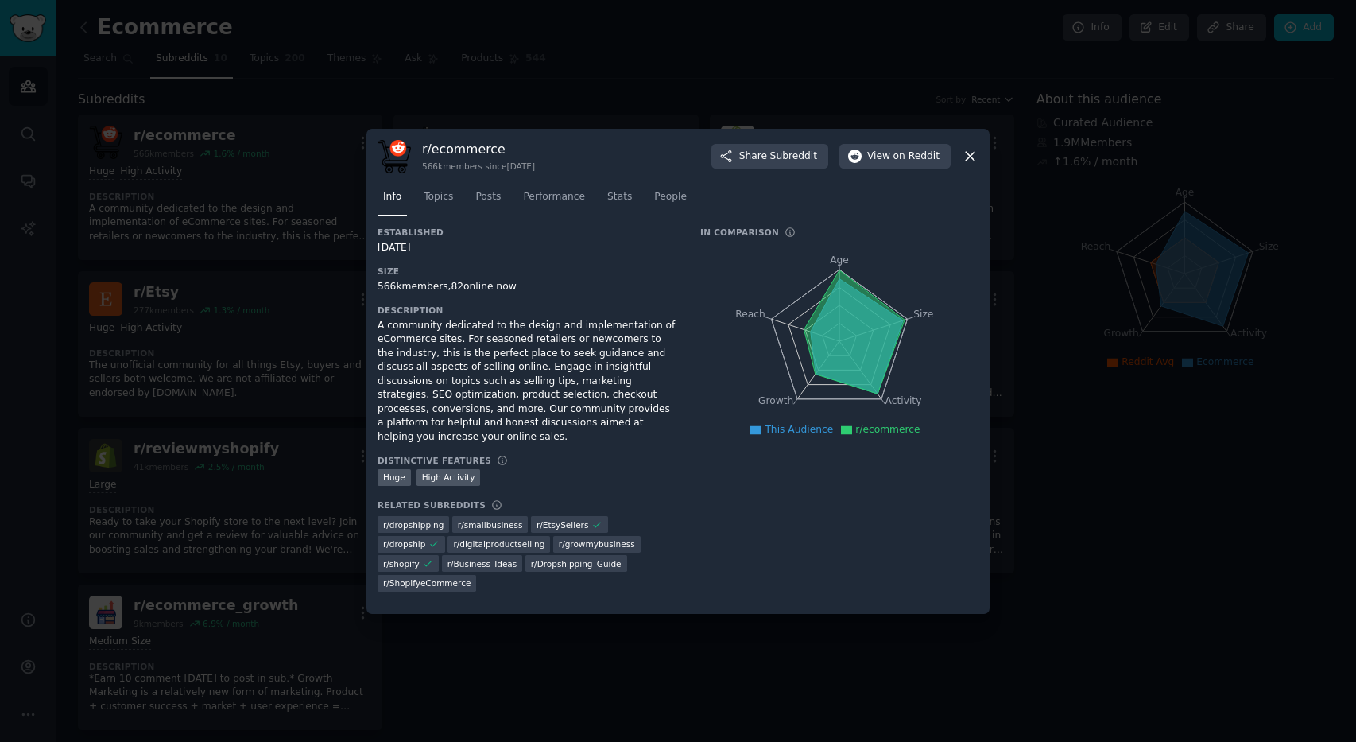
click at [968, 164] on icon at bounding box center [970, 156] width 17 height 17
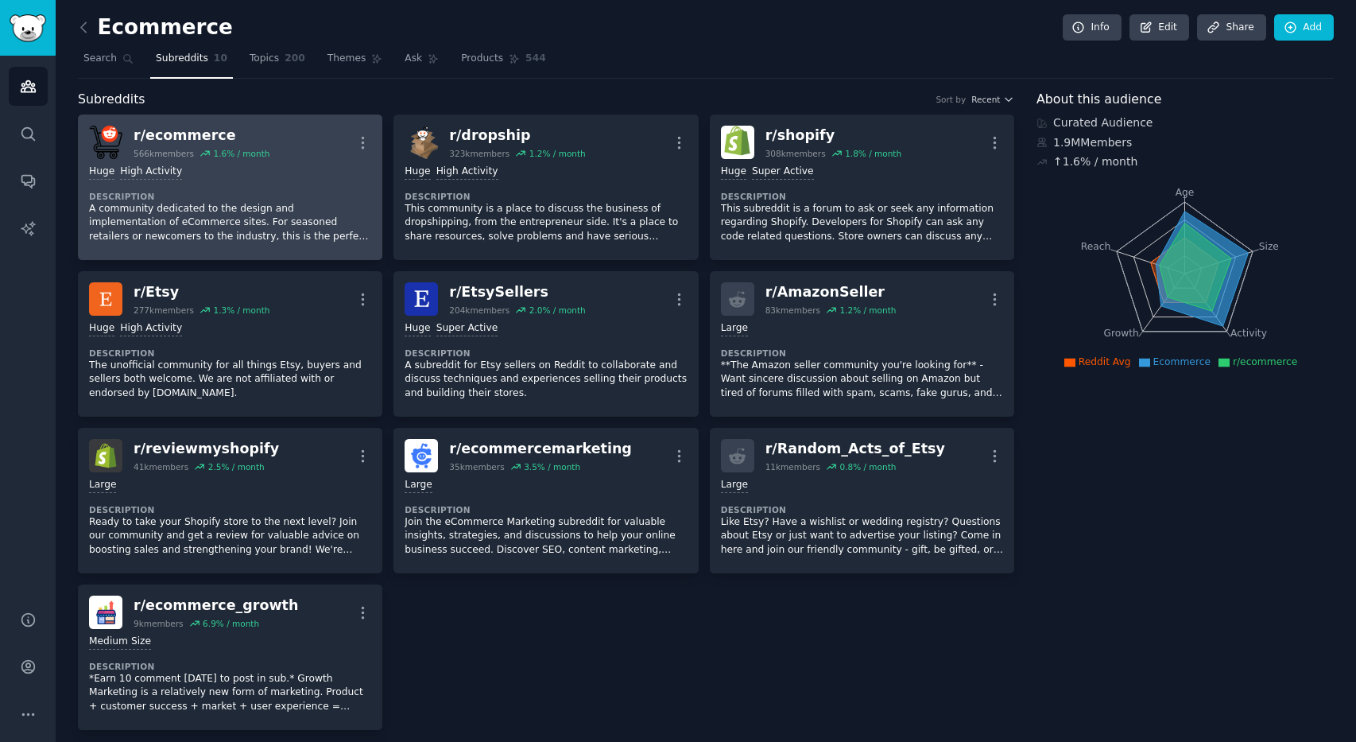
click at [336, 171] on div "Huge High Activity" at bounding box center [230, 172] width 282 height 15
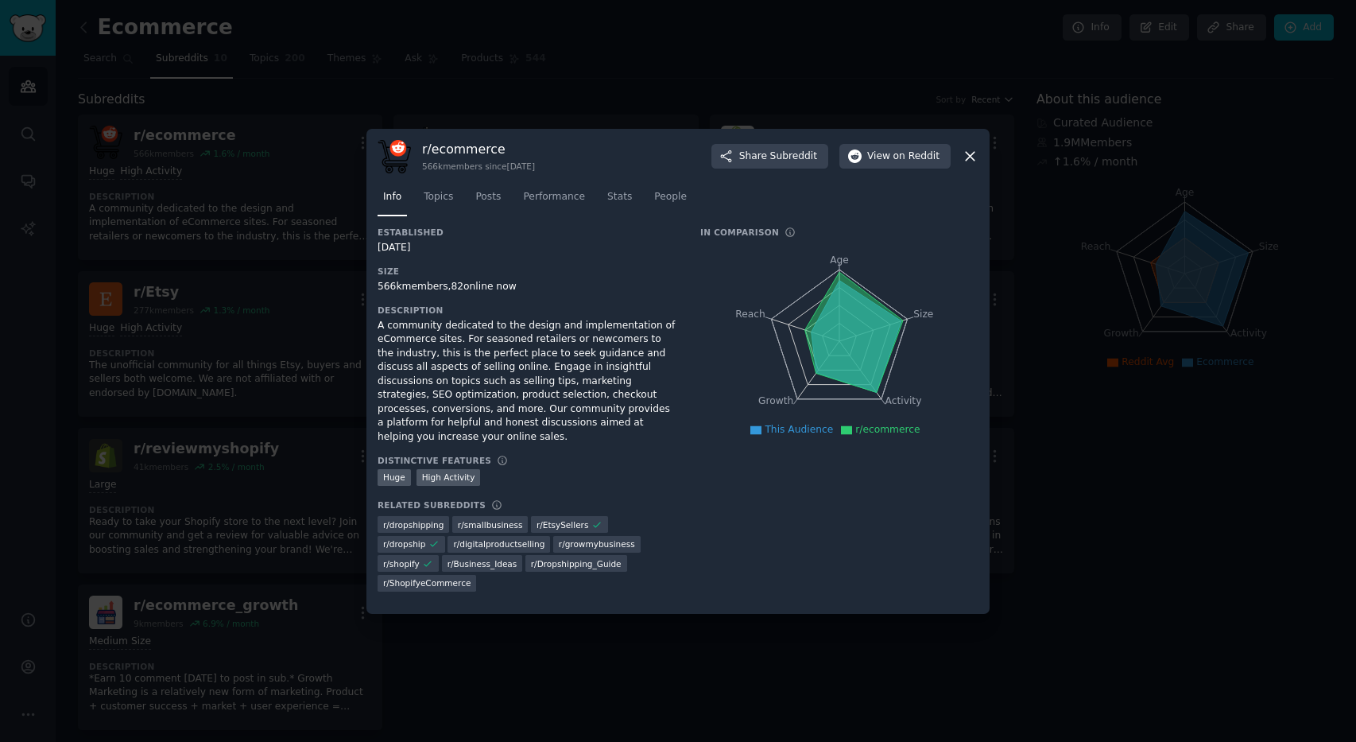
click at [971, 165] on icon at bounding box center [970, 156] width 17 height 17
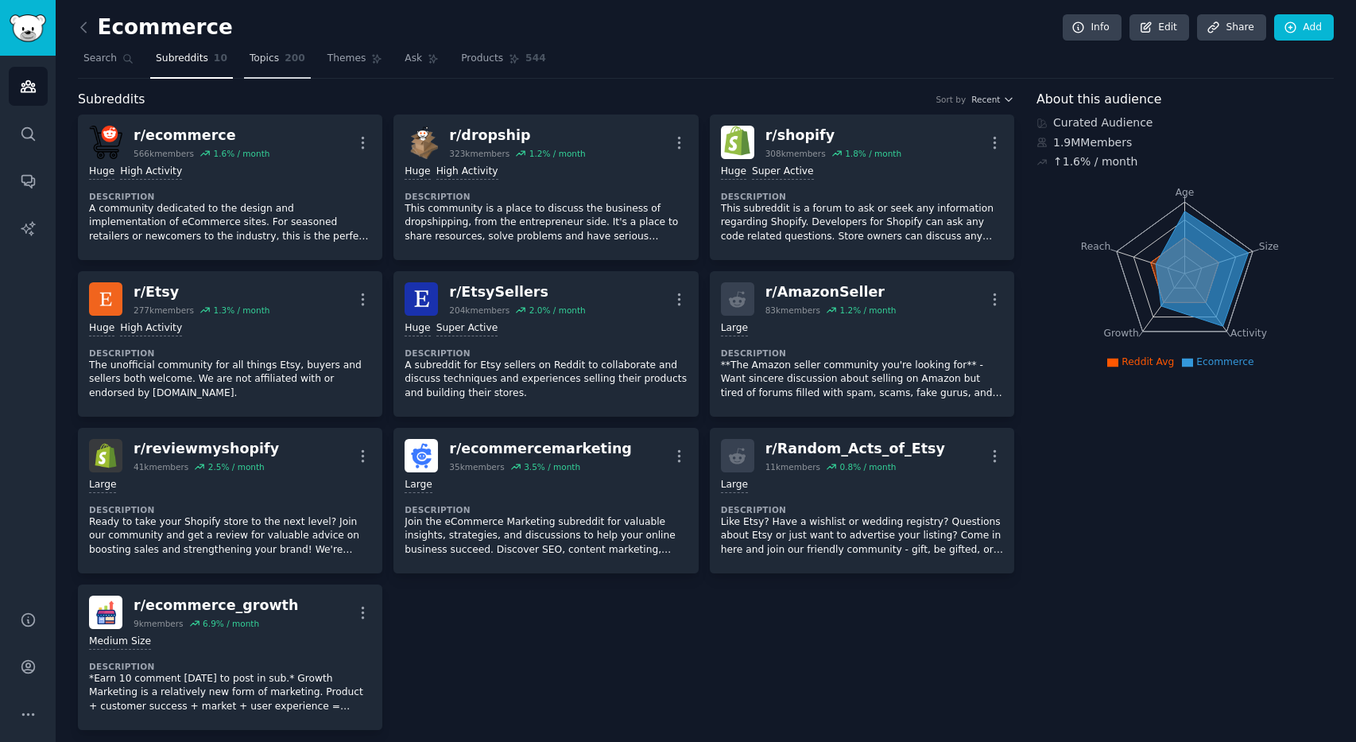
click at [271, 65] on link "Topics 200" at bounding box center [277, 62] width 67 height 33
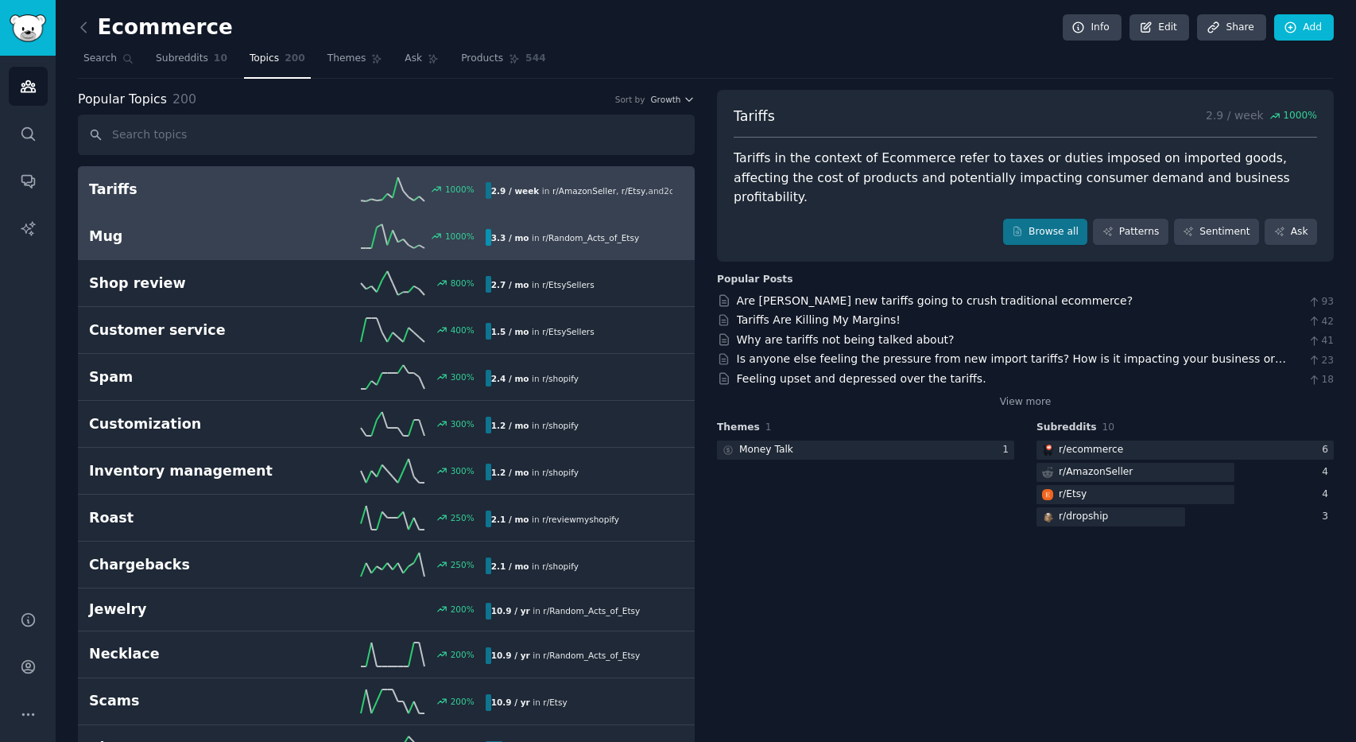
click at [259, 245] on h2 "Mug" at bounding box center [188, 237] width 198 height 20
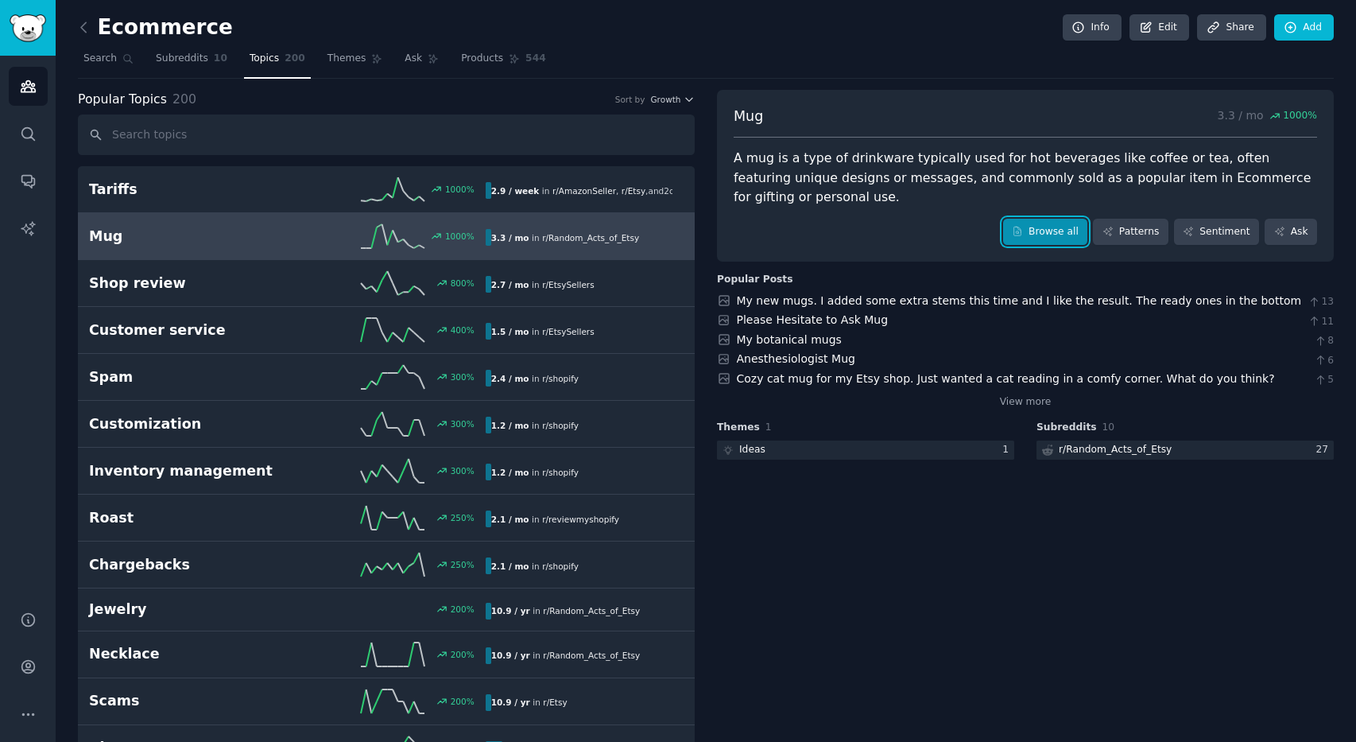
click at [1031, 219] on link "Browse all" at bounding box center [1045, 232] width 85 height 27
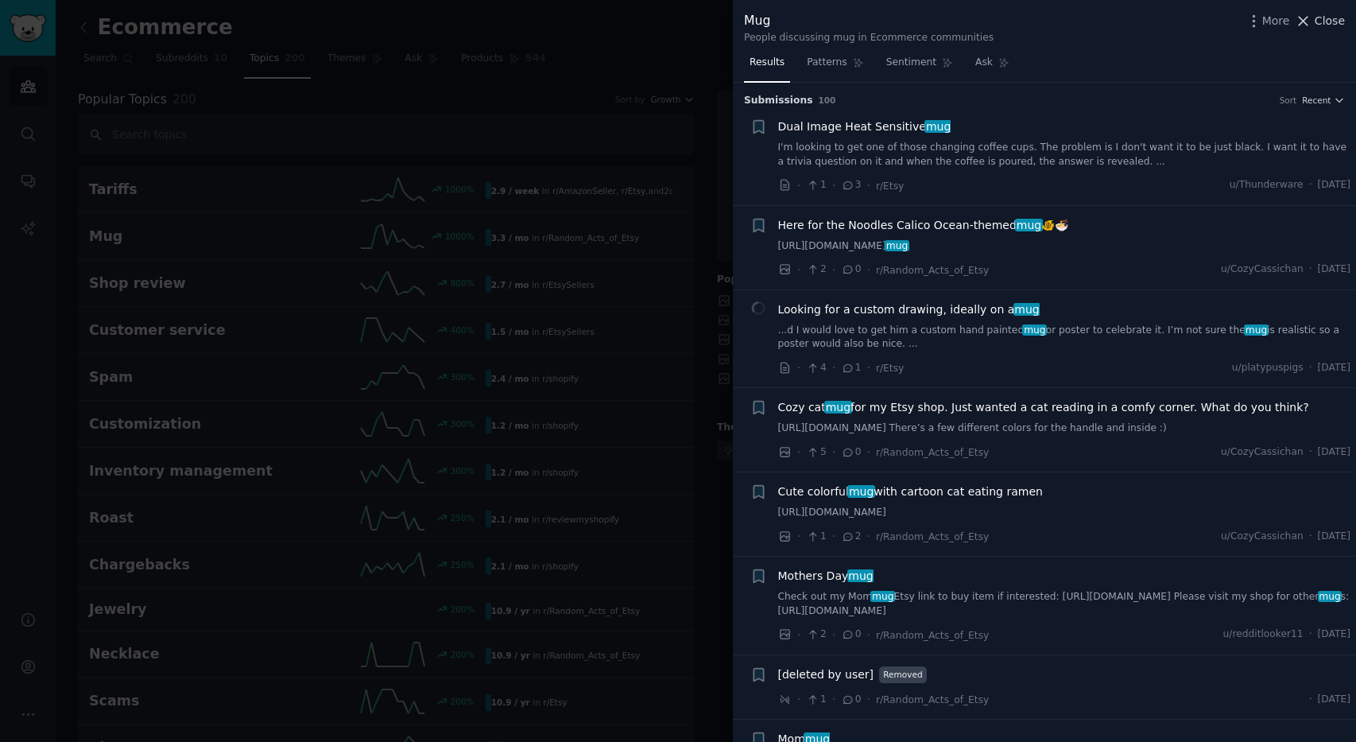
click at [1336, 18] on span "Close" at bounding box center [1330, 21] width 30 height 17
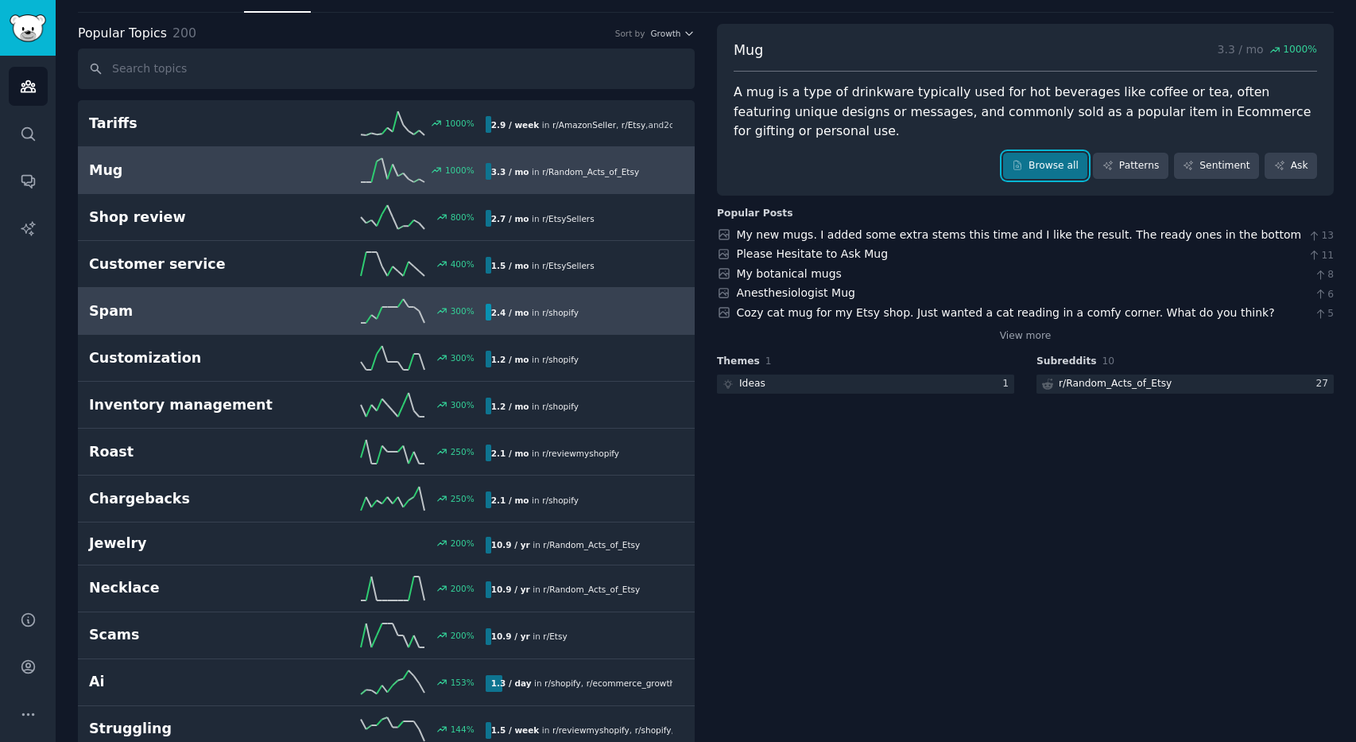
scroll to position [69, 0]
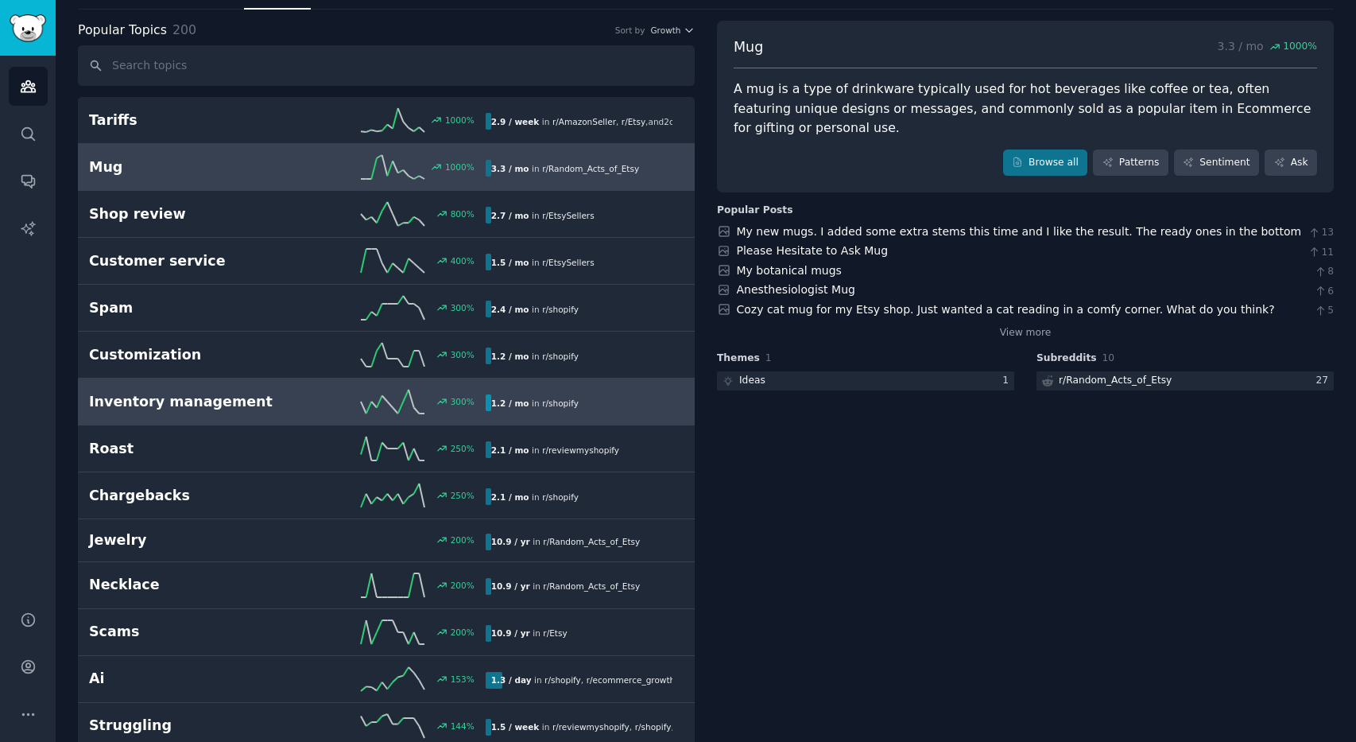
click at [134, 396] on h2 "Inventory management" at bounding box center [188, 402] width 198 height 20
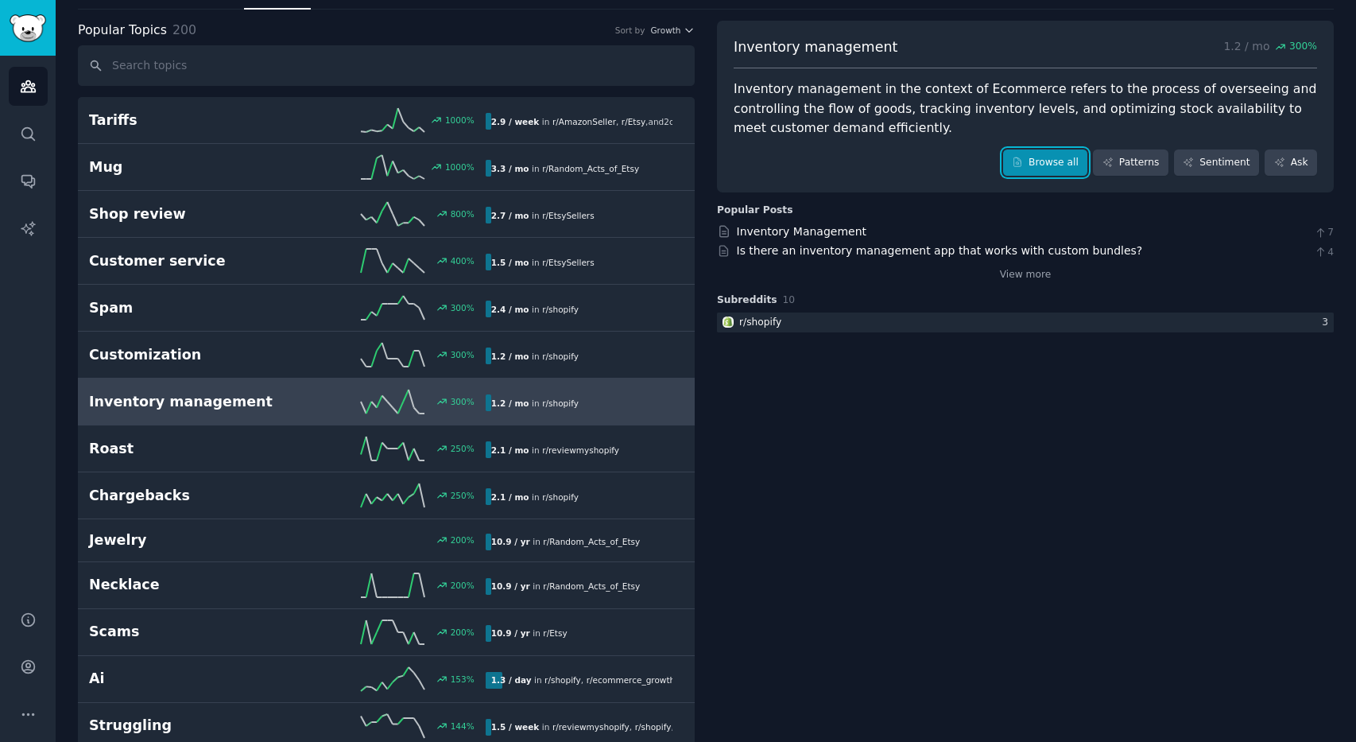
click at [1046, 152] on link "Browse all" at bounding box center [1045, 162] width 85 height 27
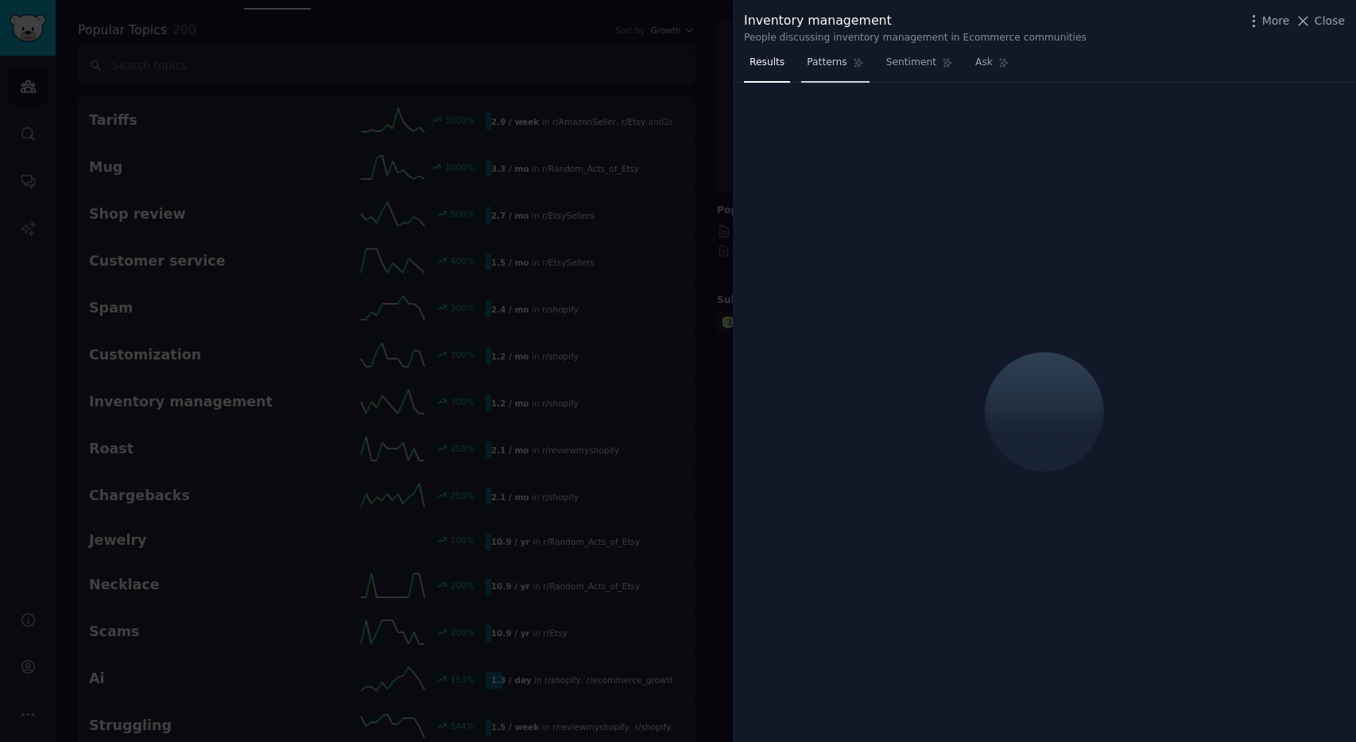
click at [828, 60] on span "Patterns" at bounding box center [827, 63] width 40 height 14
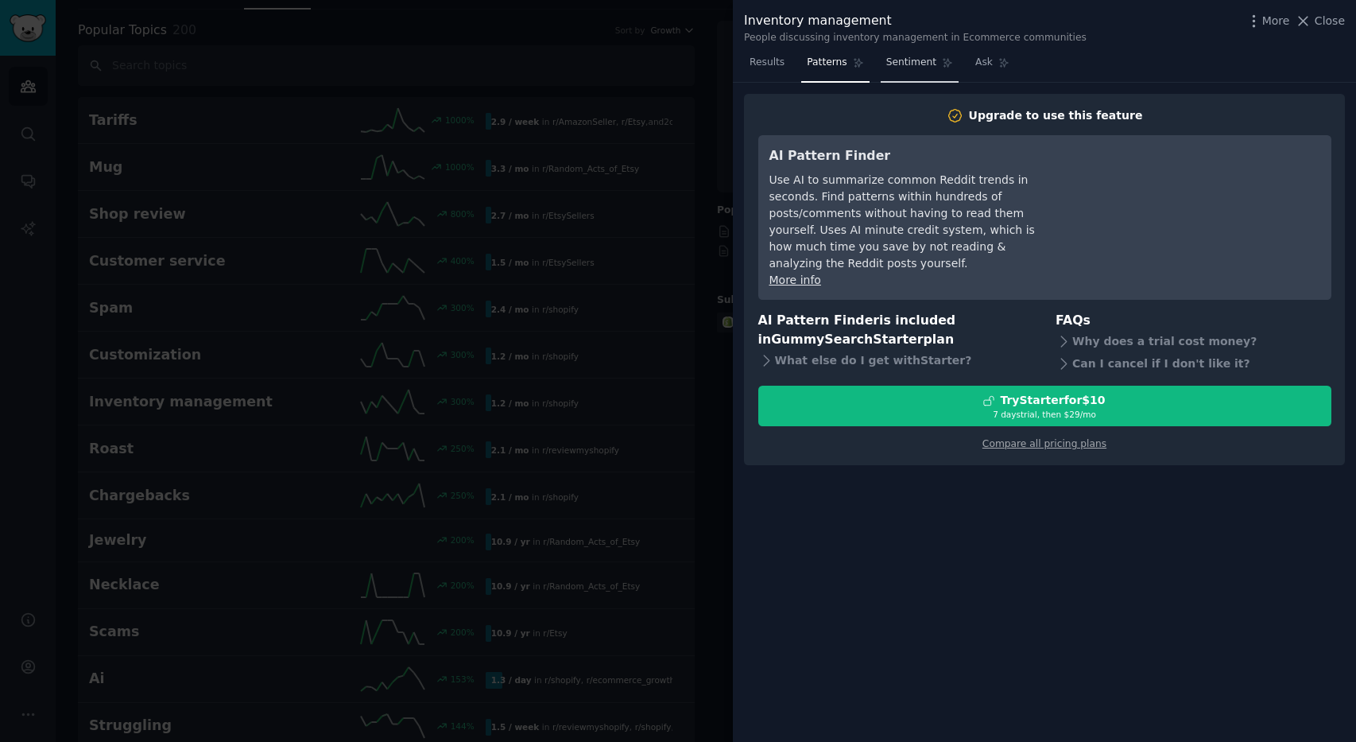
click at [914, 72] on link "Sentiment" at bounding box center [920, 66] width 78 height 33
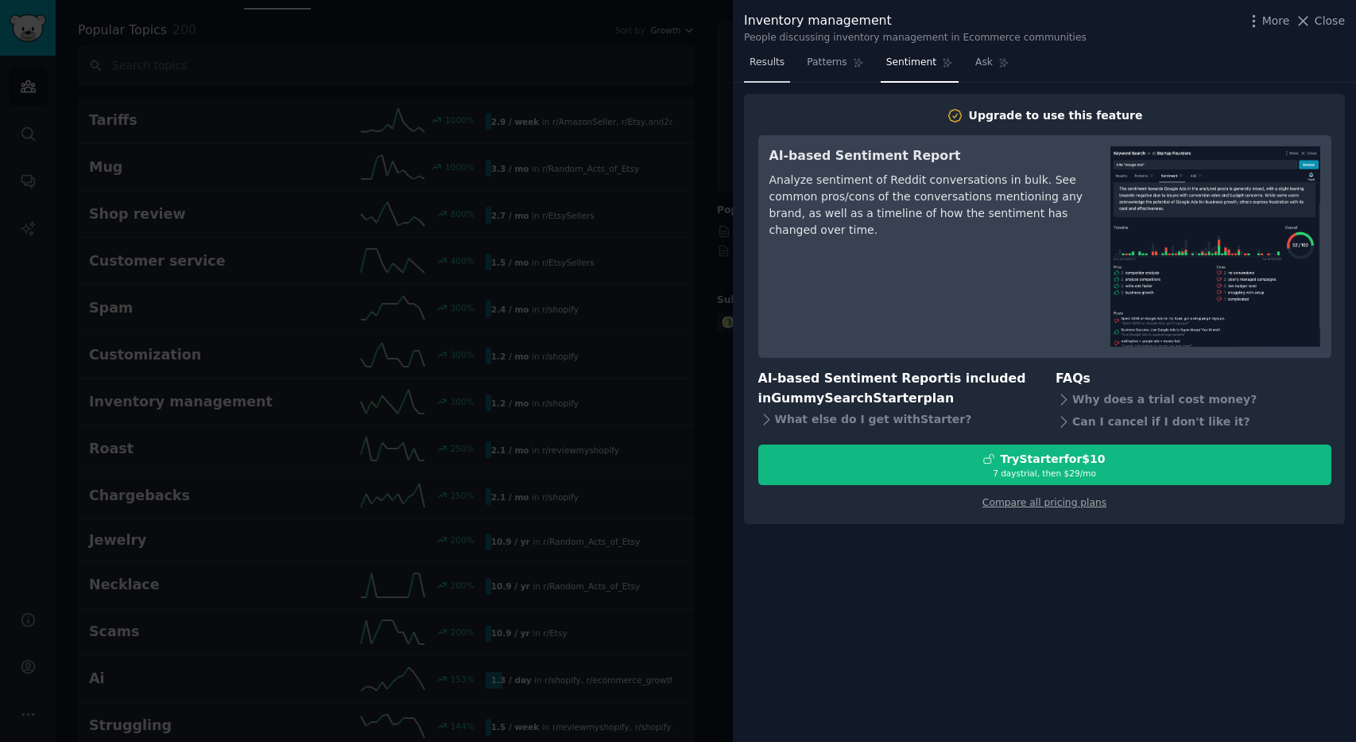
click at [755, 69] on span "Results" at bounding box center [767, 63] width 35 height 14
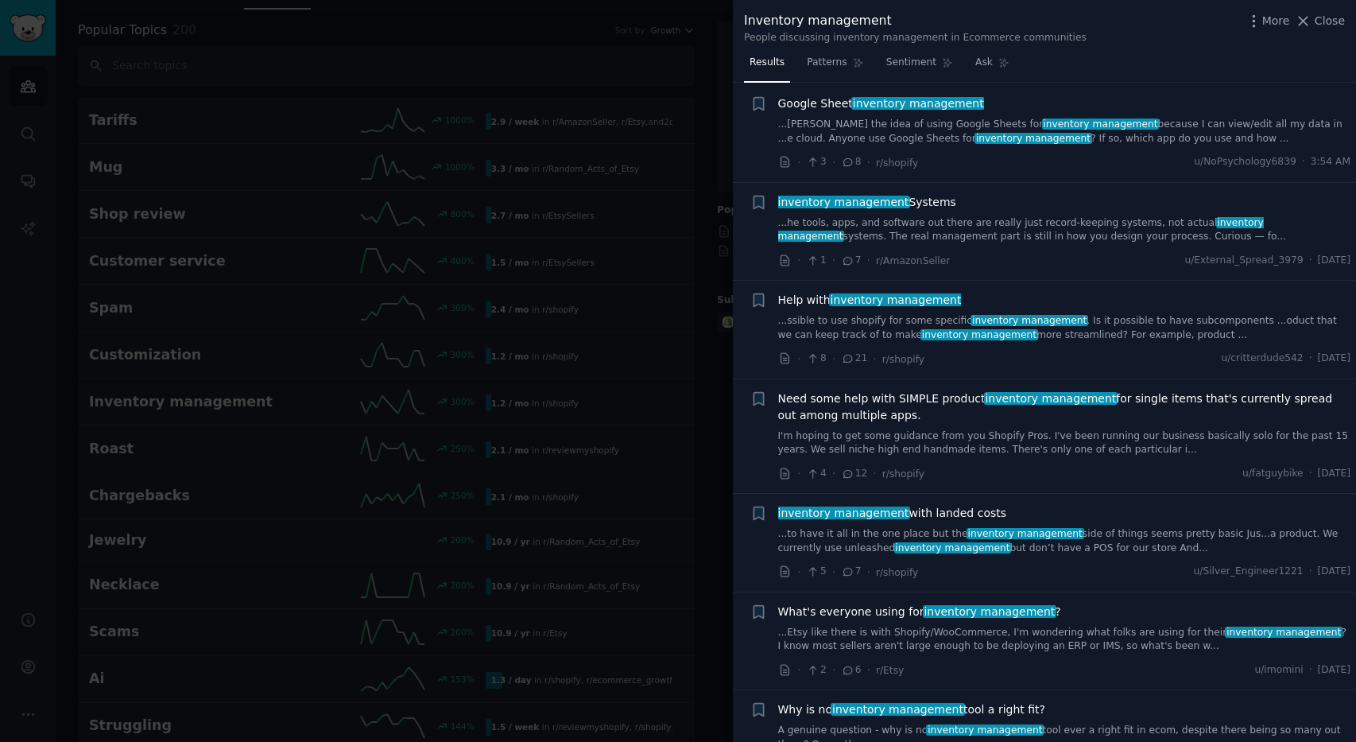
scroll to position [10, 0]
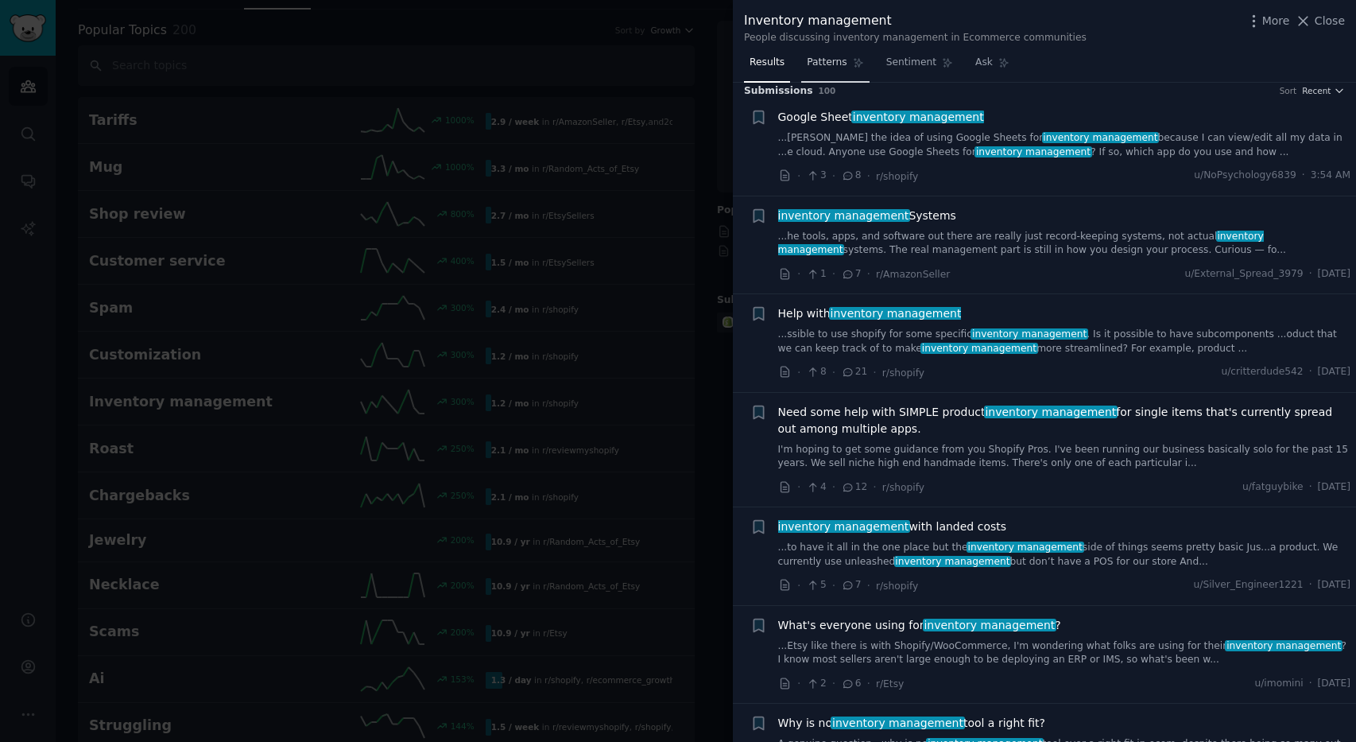
click at [837, 55] on link "Patterns" at bounding box center [835, 66] width 68 height 33
